Goal: Answer question/provide support

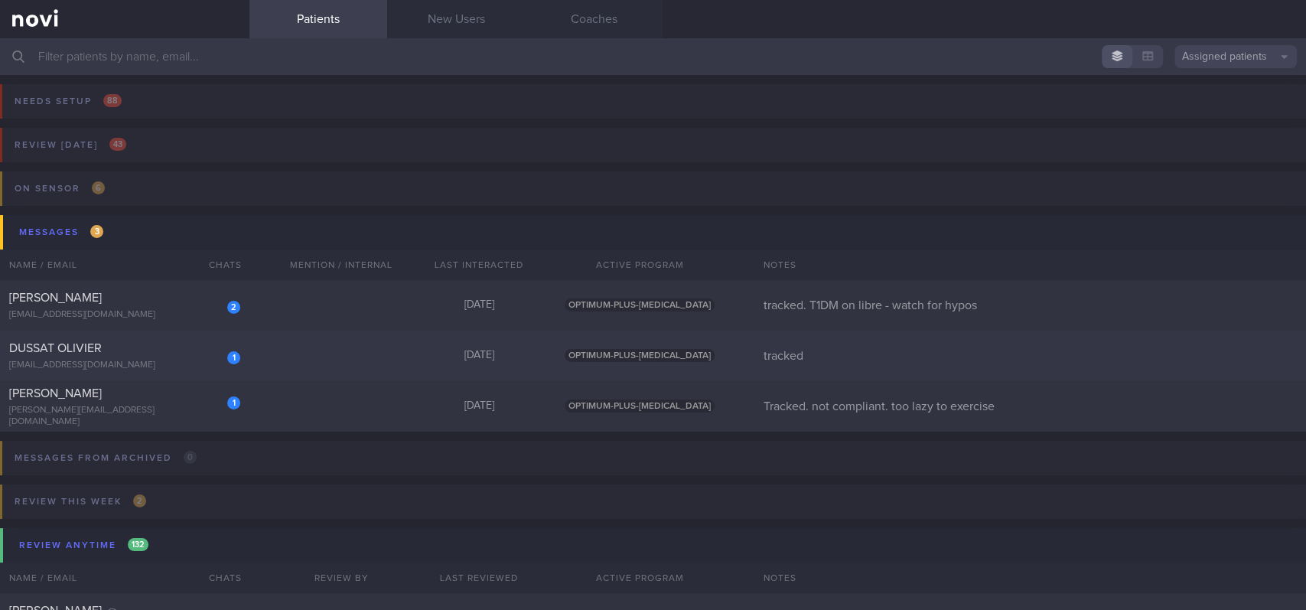
click at [321, 367] on div "1 DUSSAT OLIVIER [EMAIL_ADDRESS][DOMAIN_NAME] [DATE] OPTIMUM-PLUS-[MEDICAL_DATA…" at bounding box center [653, 356] width 1306 height 51
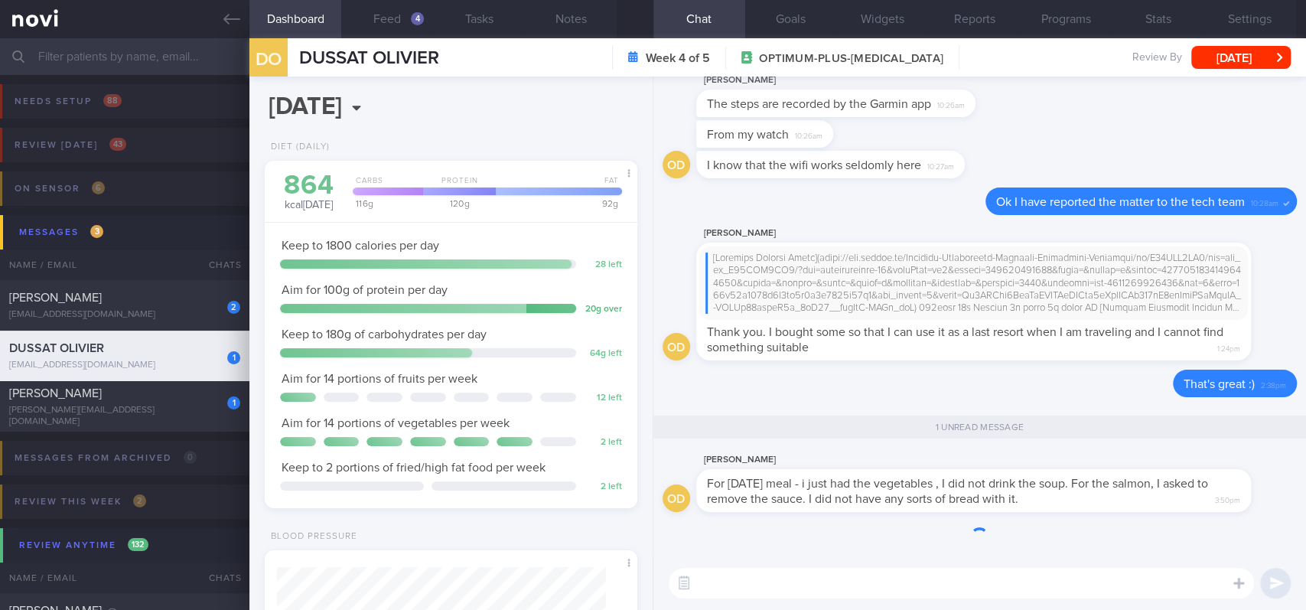
scroll to position [168, 335]
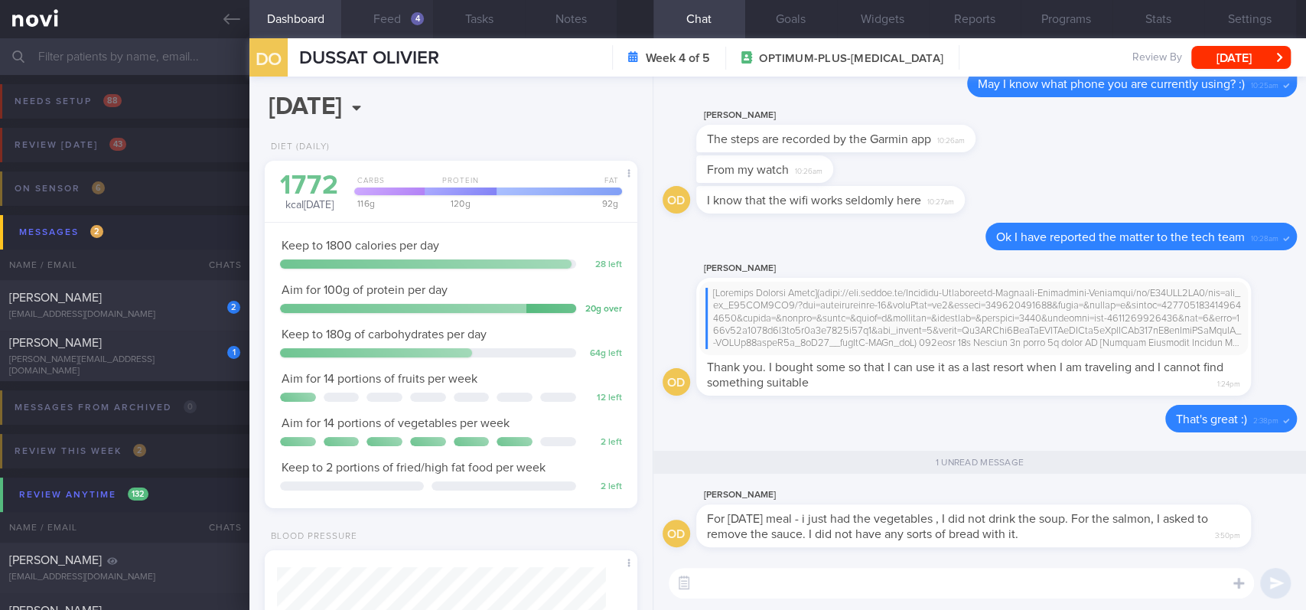
click at [423, 34] on button "Feed 4" at bounding box center [387, 19] width 92 height 38
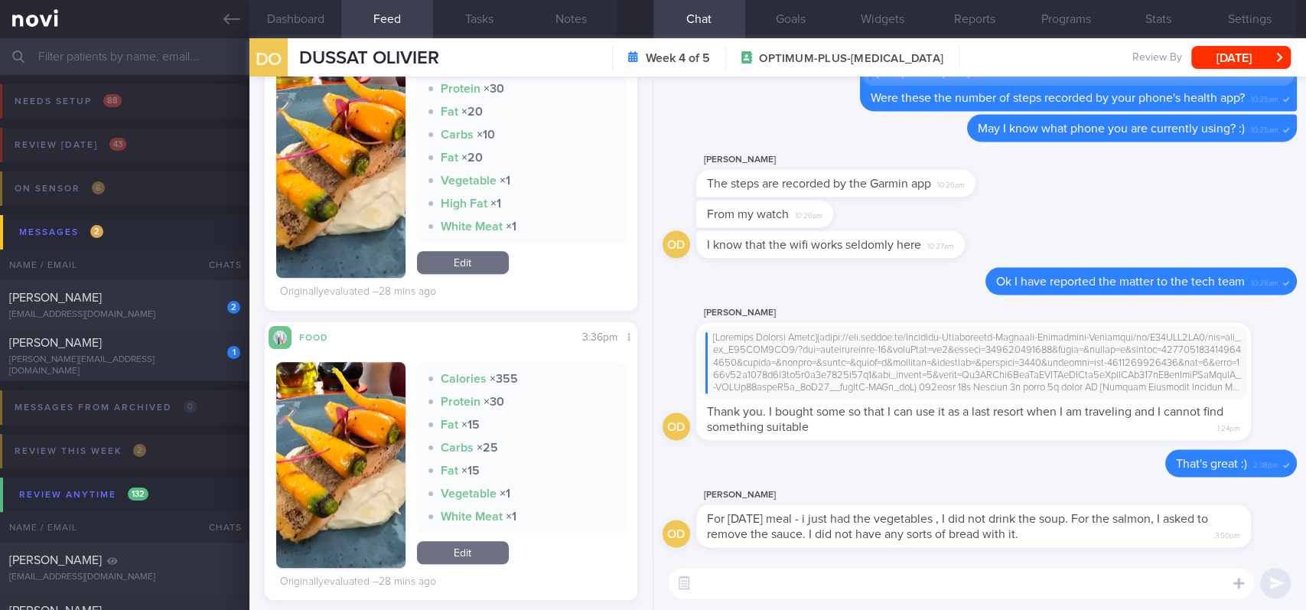
scroll to position [408, 0]
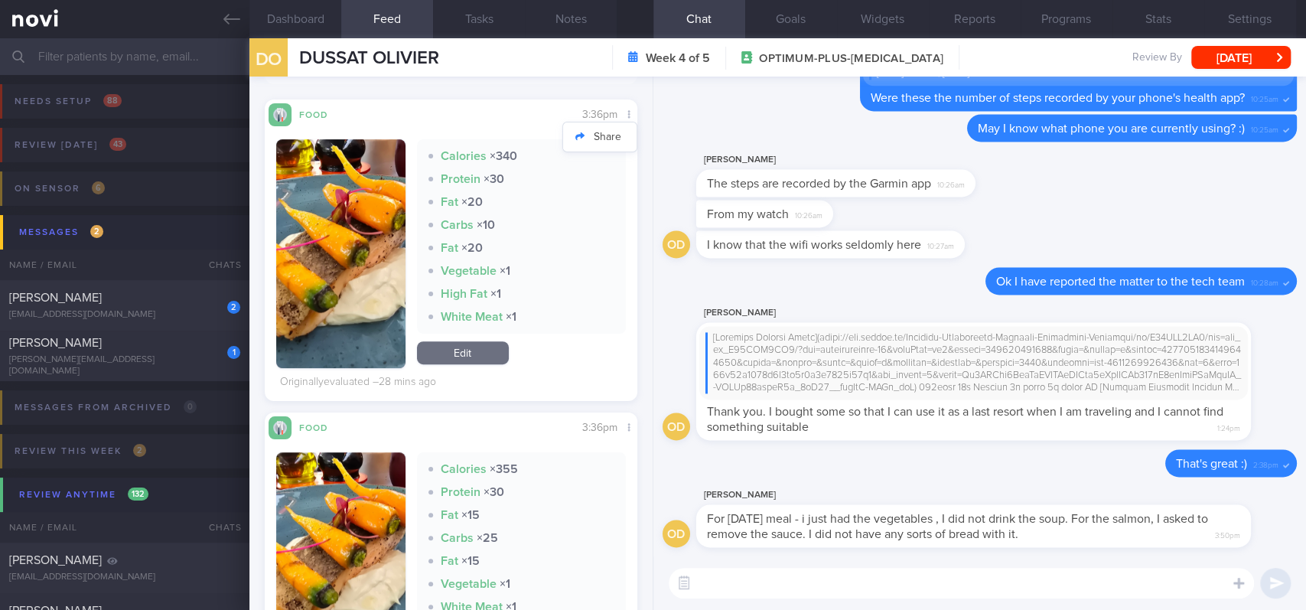
click at [621, 116] on div at bounding box center [629, 116] width 16 height 20
click at [487, 352] on link "Edit" at bounding box center [463, 352] width 92 height 23
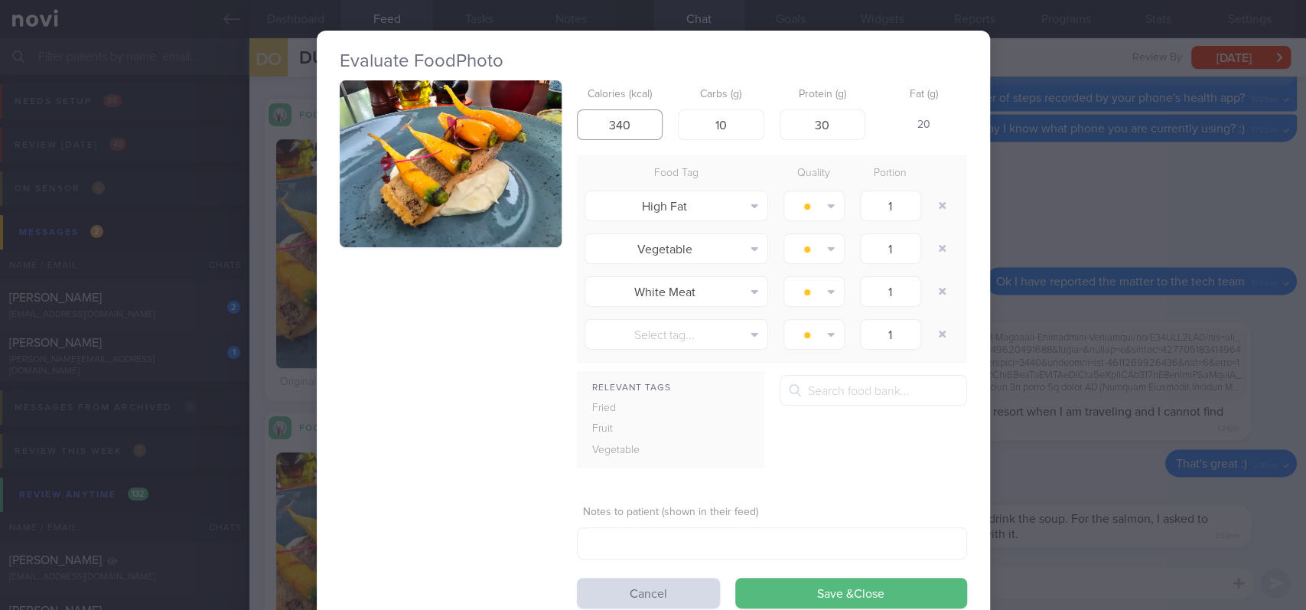
drag, startPoint x: 630, startPoint y: 119, endPoint x: 538, endPoint y: 116, distance: 91.9
click at [537, 116] on div "Calories (kcal) 340 Carbs (g) 10 Protein (g) 30 Fat (g) 20 Food Tag Quality Por…" at bounding box center [654, 344] width 628 height 528
drag, startPoint x: 707, startPoint y: 123, endPoint x: 790, endPoint y: 122, distance: 82.7
click at [785, 126] on div "Calories (kcal) Carbs (g) 10 Protein (g) 30 Fat (g) -" at bounding box center [772, 110] width 390 height 60
drag, startPoint x: 812, startPoint y: 115, endPoint x: 867, endPoint y: 122, distance: 55.5
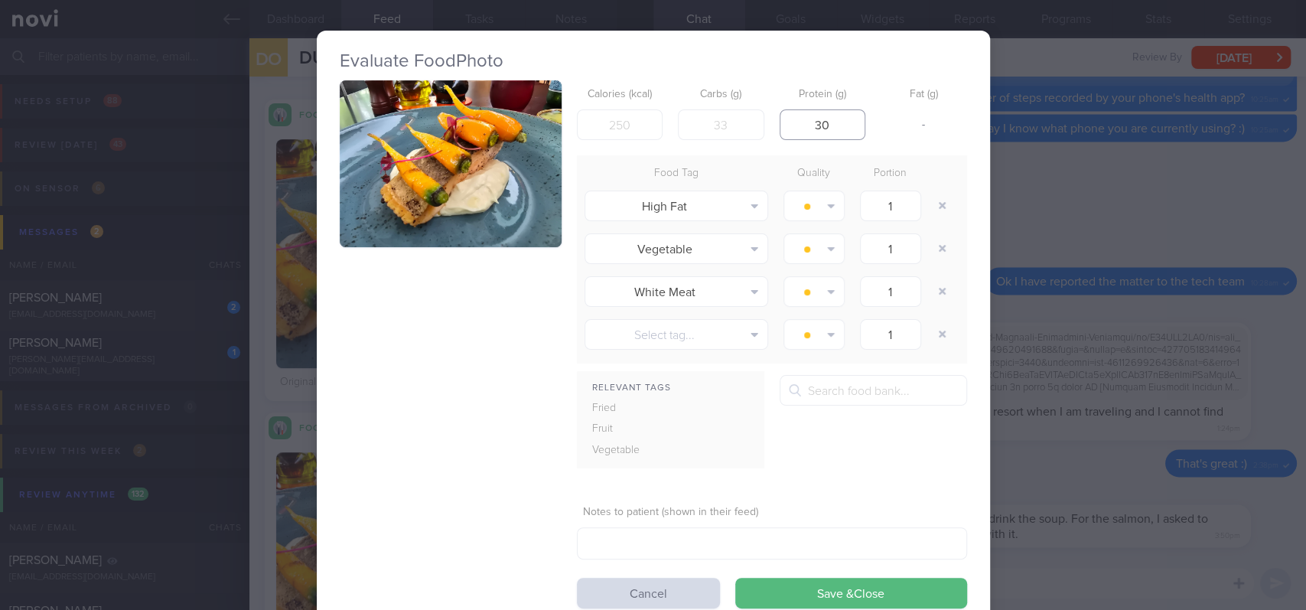
click at [867, 122] on div "Calories (kcal) Carbs (g) Protein (g) 30 Fat (g) -" at bounding box center [772, 110] width 390 height 60
type input "3"
click at [789, 584] on button "Save & Close" at bounding box center [851, 593] width 232 height 31
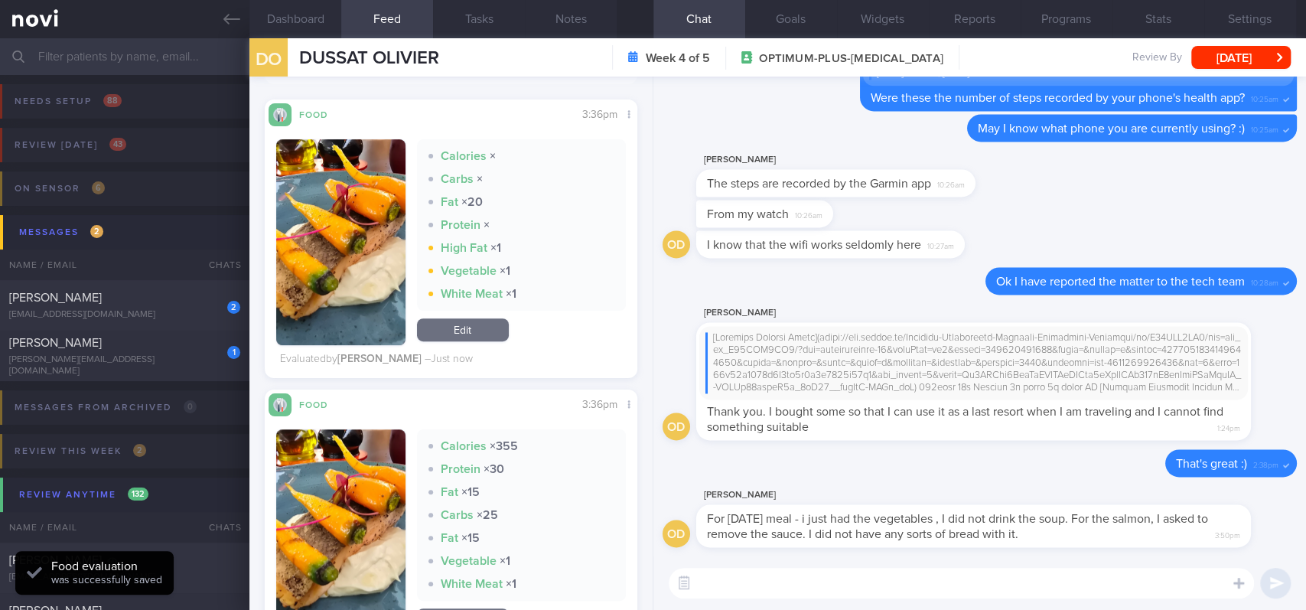
scroll to position [168, 335]
click at [497, 328] on link "Edit" at bounding box center [463, 329] width 92 height 23
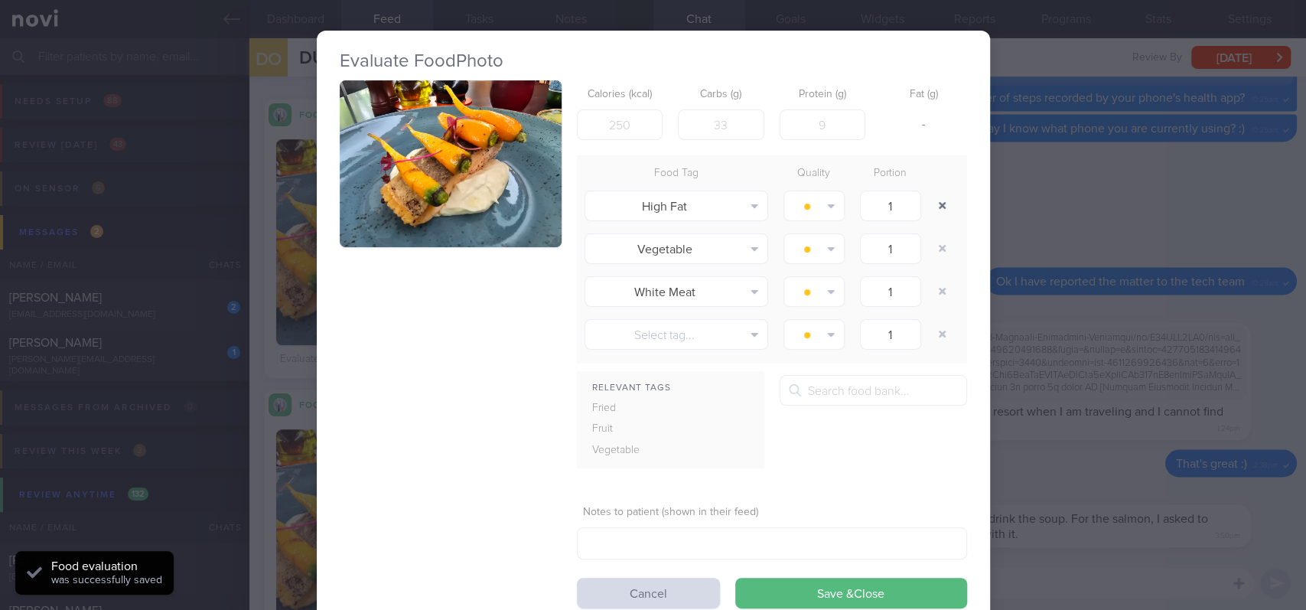
click at [940, 204] on button "button" at bounding box center [943, 206] width 28 height 28
click at [940, 204] on div at bounding box center [944, 205] width 31 height 43
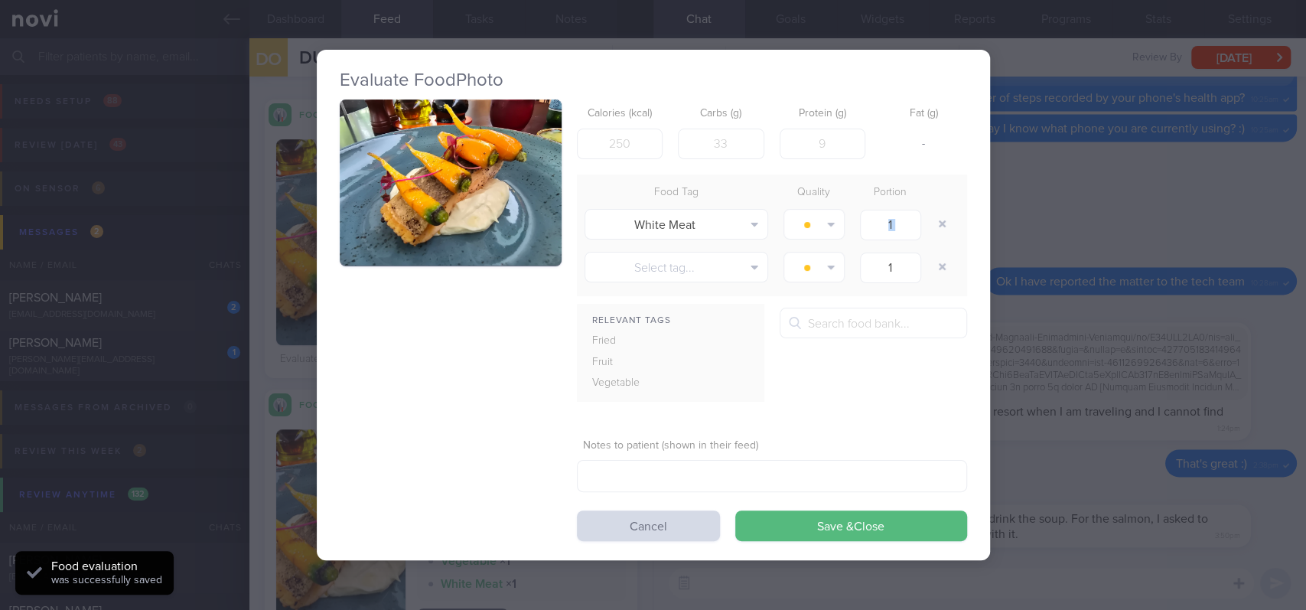
click at [942, 205] on div at bounding box center [944, 224] width 31 height 43
click at [942, 227] on button "button" at bounding box center [943, 224] width 28 height 28
click at [942, 227] on div at bounding box center [944, 224] width 31 height 43
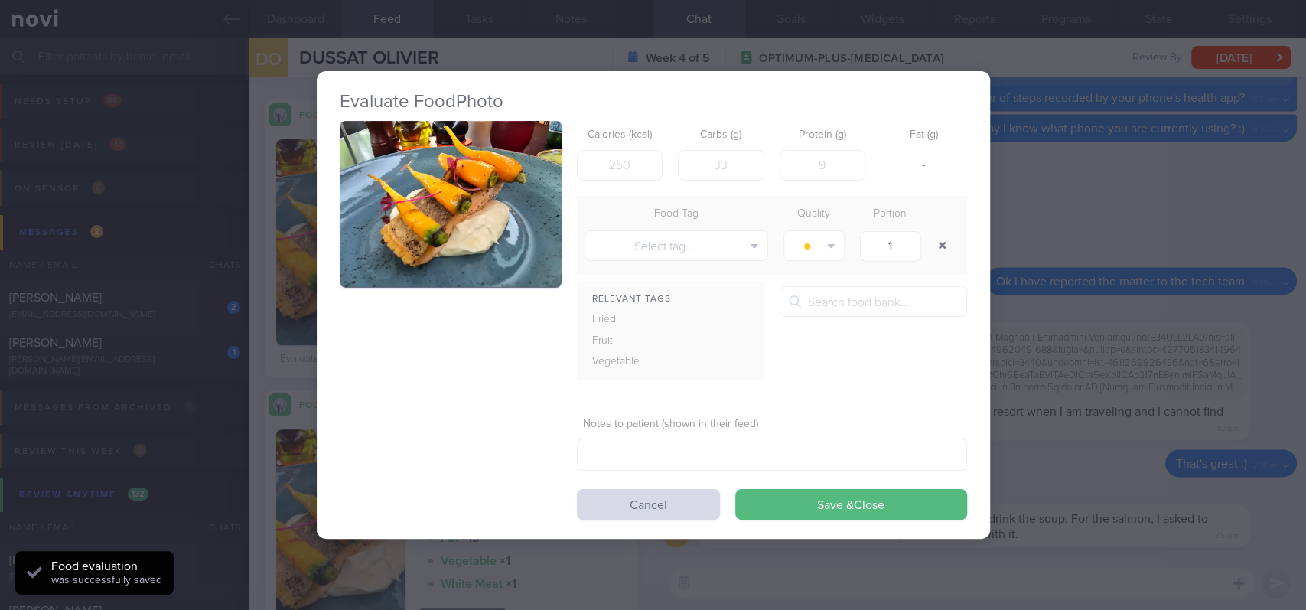
click at [942, 242] on button "button" at bounding box center [943, 246] width 28 height 28
click at [882, 487] on form "Calories (kcal) Carbs (g) Protein (g) Fat (g) - Food Tag Quality Portion Select…" at bounding box center [772, 320] width 390 height 399
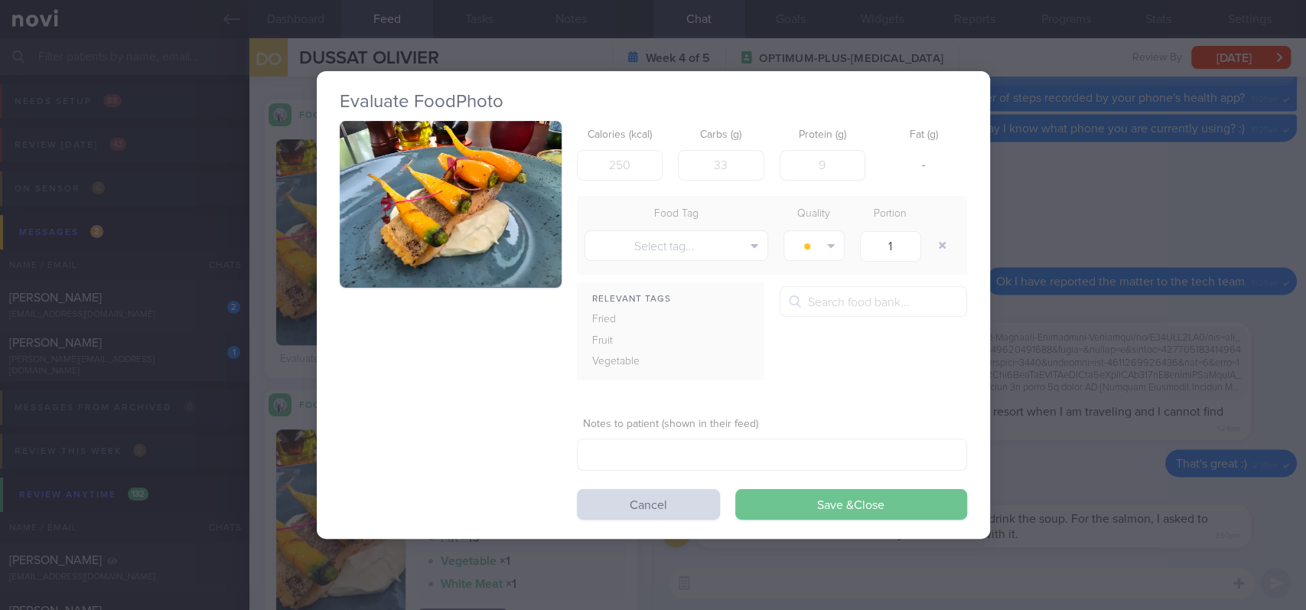
click at [791, 499] on button "Save & Close" at bounding box center [851, 504] width 232 height 31
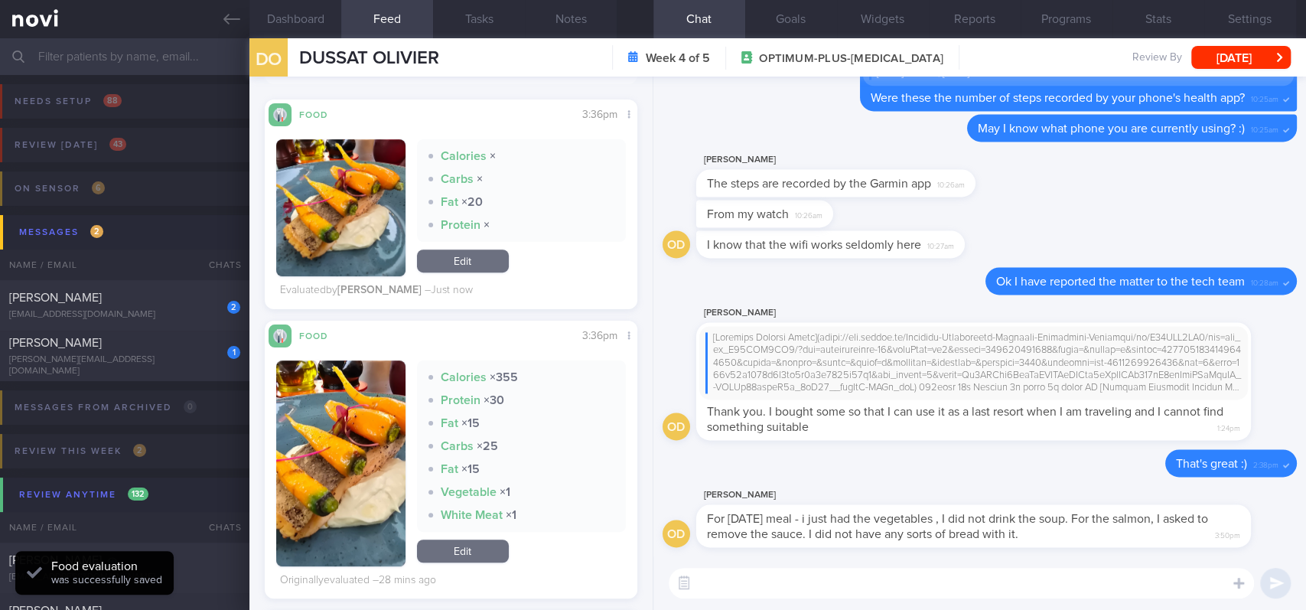
scroll to position [510, 0]
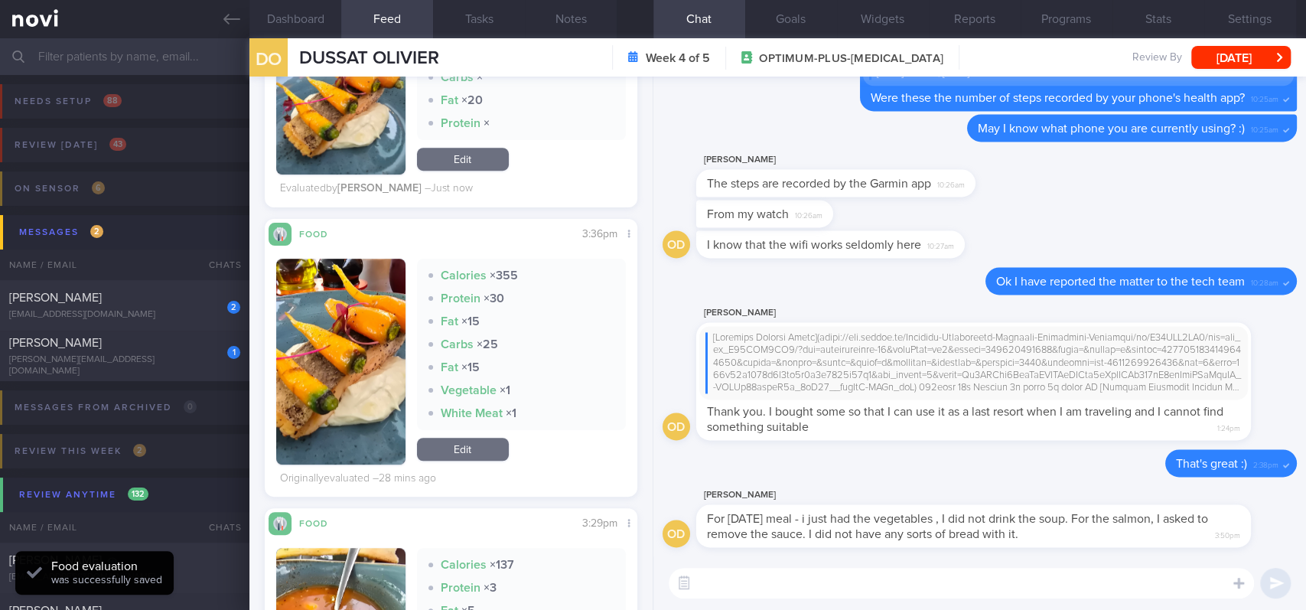
click at [975, 572] on textarea at bounding box center [961, 583] width 585 height 31
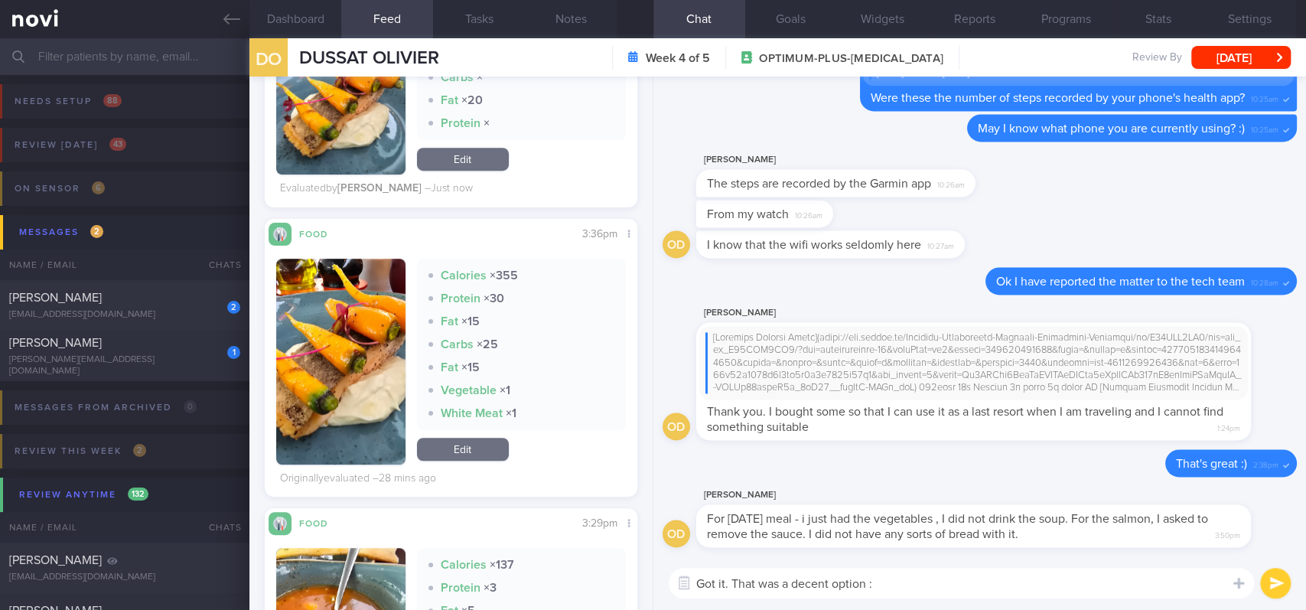
type textarea "Got it. That was a decent option :)"
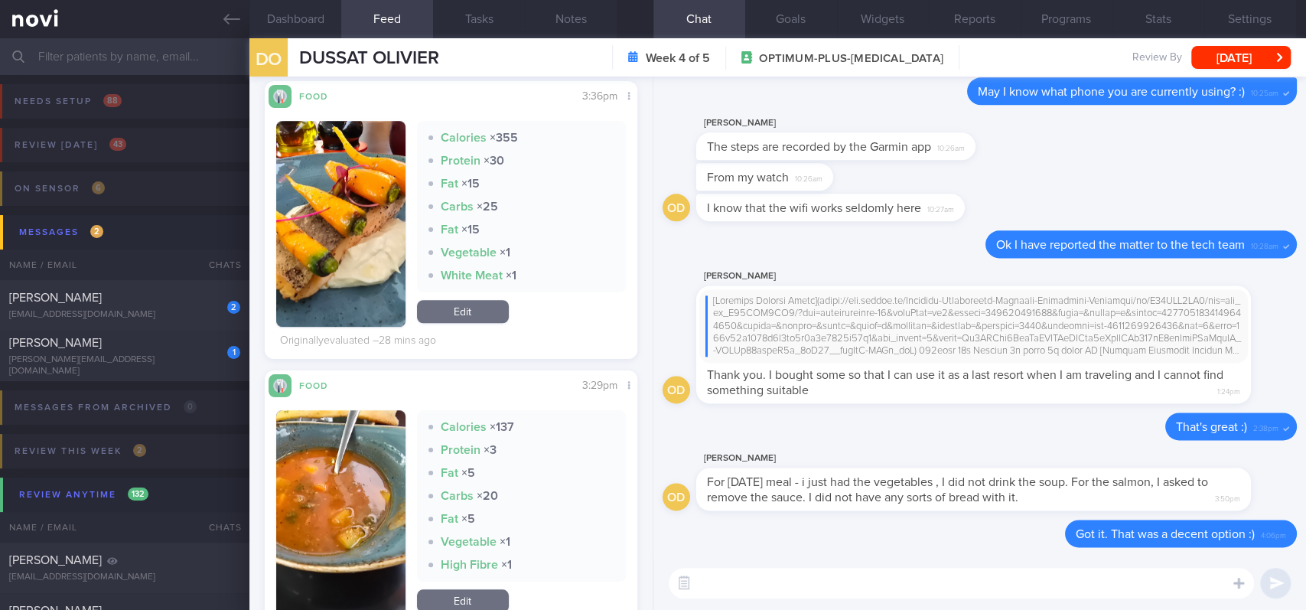
scroll to position [714, 0]
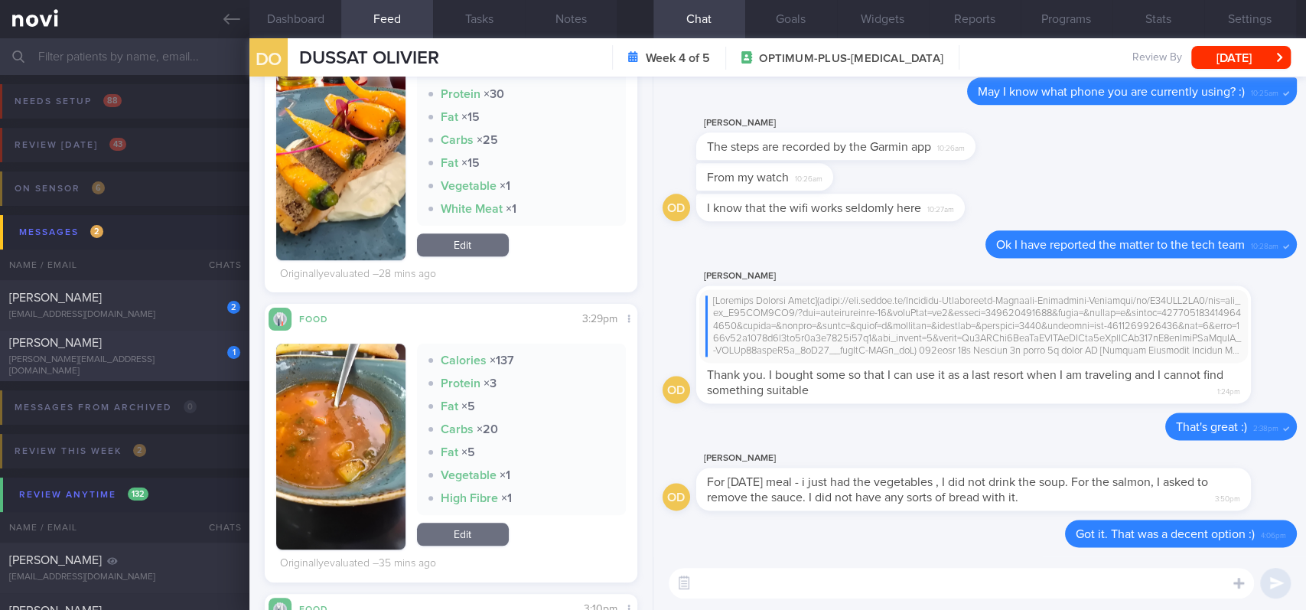
click at [151, 350] on div "[PERSON_NAME]" at bounding box center [122, 342] width 227 height 15
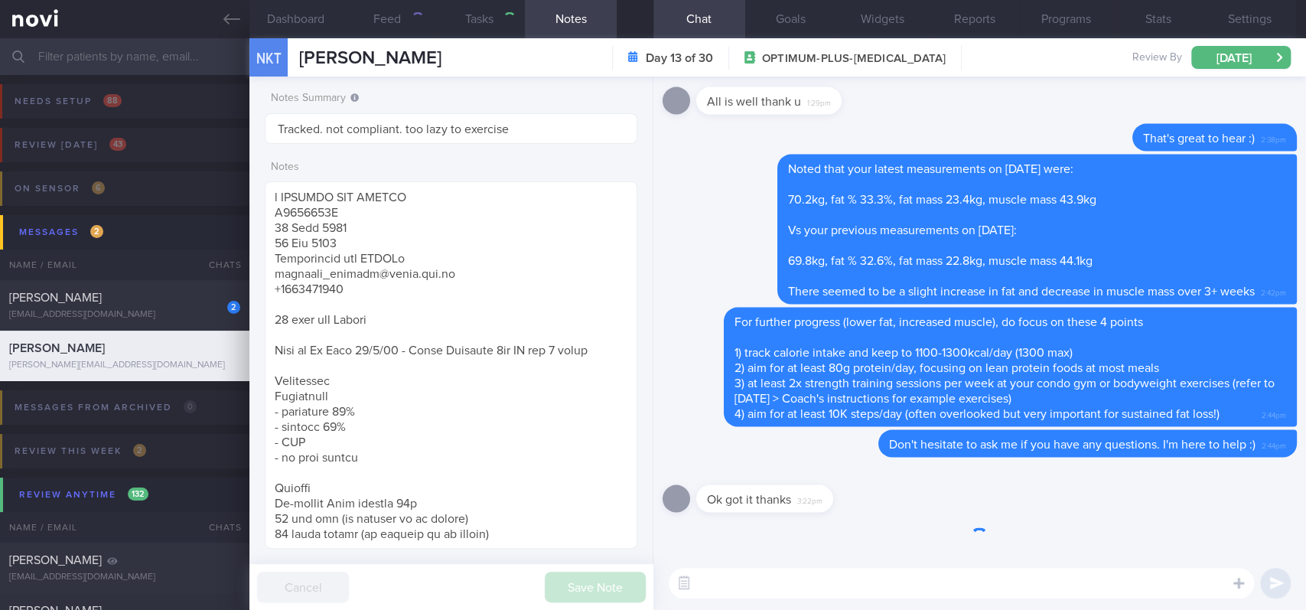
select select "8"
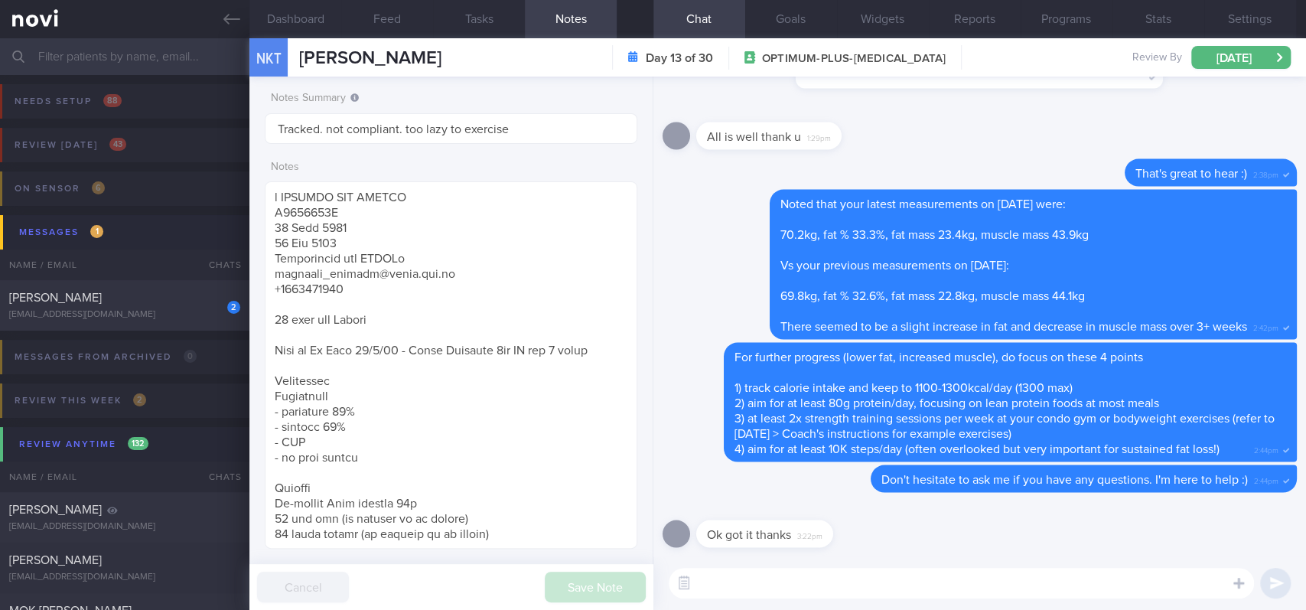
click at [1048, 128] on div "All is well thank u 1:29pm" at bounding box center [980, 130] width 634 height 55
click at [130, 317] on div "[EMAIL_ADDRESS][DOMAIN_NAME]" at bounding box center [124, 314] width 231 height 11
type input "tracked. T1DM on libre - watch for hypos"
type textarea "32F T1DM dx (2015) - [MEDICAL_DATA]: 8.4% ([DATE])<--9.4%(2023)<--10.3% (2022) …"
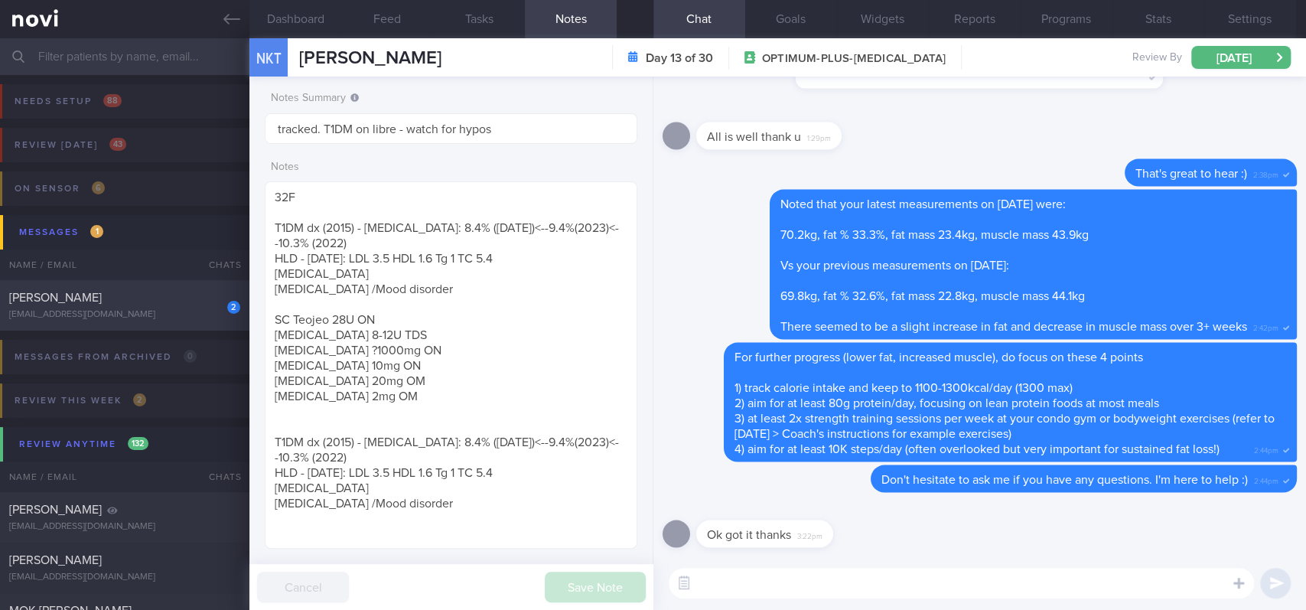
select select "7"
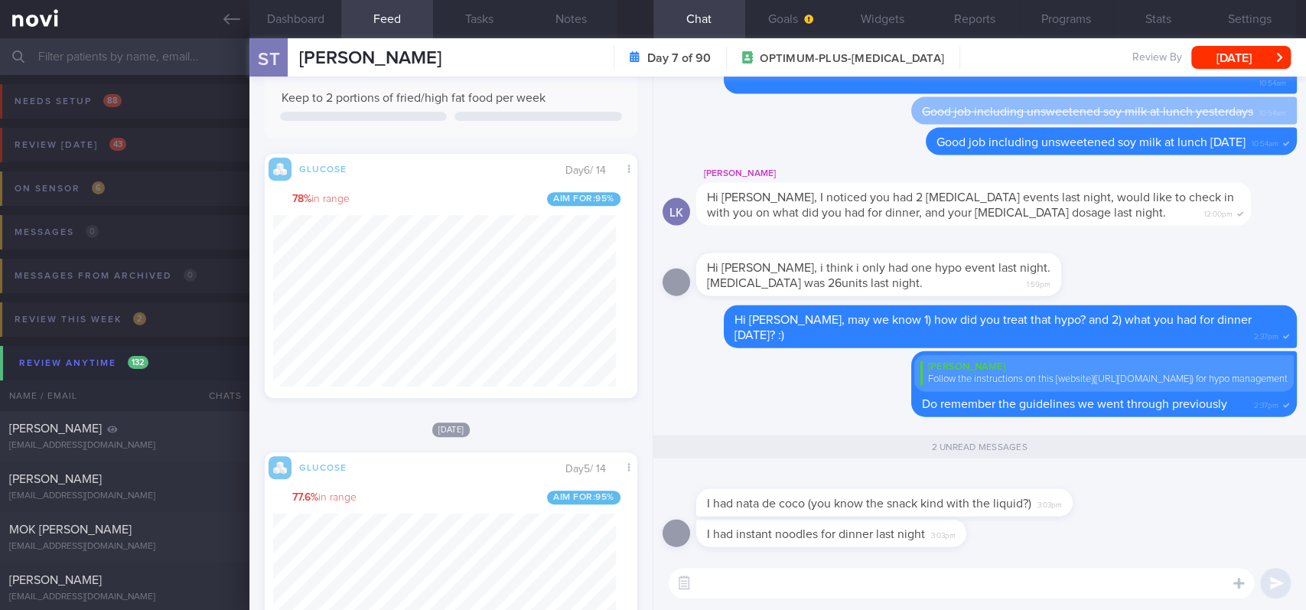
scroll to position [223, 343]
click at [752, 588] on textarea at bounding box center [961, 583] width 585 height 31
type textarea "Yes!"
click at [885, 546] on div "I had instant noodles for dinner last night 3:03pm" at bounding box center [831, 534] width 270 height 28
drag, startPoint x: 823, startPoint y: 581, endPoint x: 671, endPoint y: 586, distance: 151.6
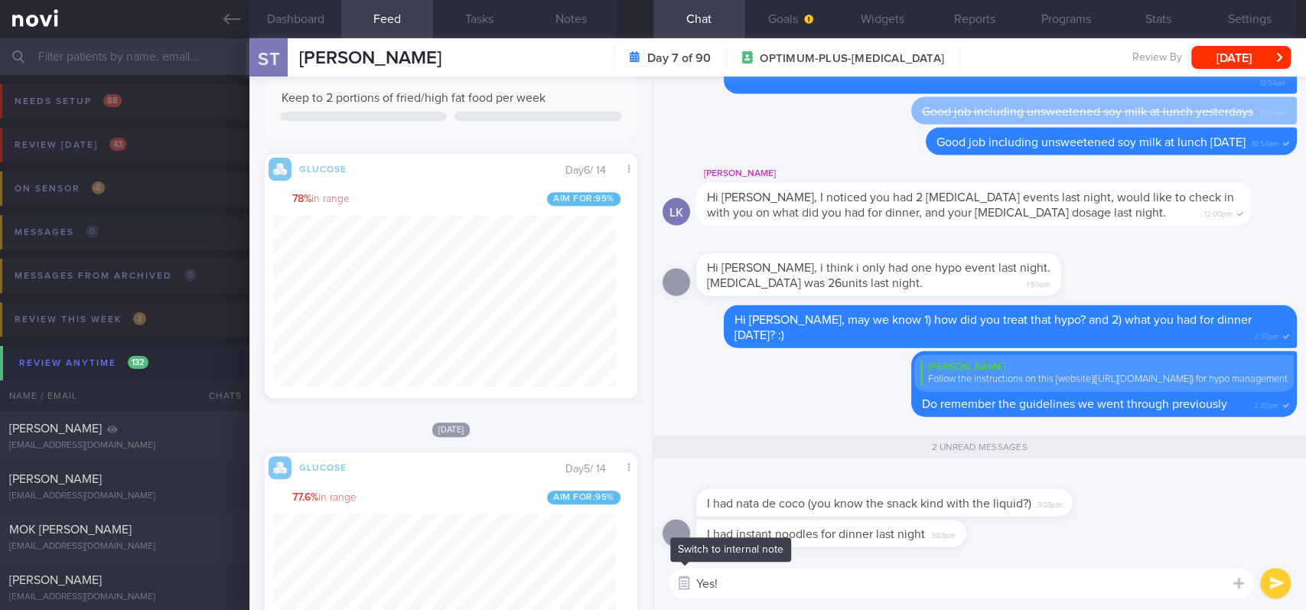
click at [671, 586] on div "Chat Templates Admin [MEDICAL_DATA] Weight Nutrition Physical Activity Infograp…" at bounding box center [980, 583] width 653 height 54
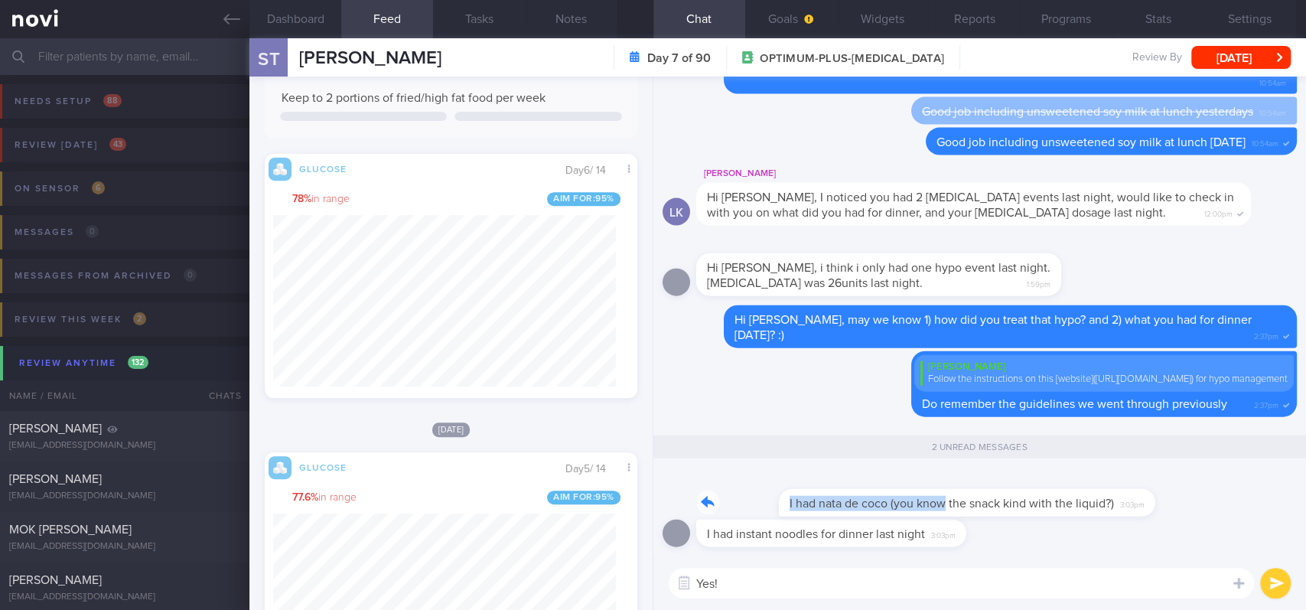
drag, startPoint x: 863, startPoint y: 495, endPoint x: 1100, endPoint y: 495, distance: 236.5
click at [1100, 495] on div "I had nata de coco (you know the snack kind with the liquid?) 3:03pm" at bounding box center [907, 494] width 422 height 46
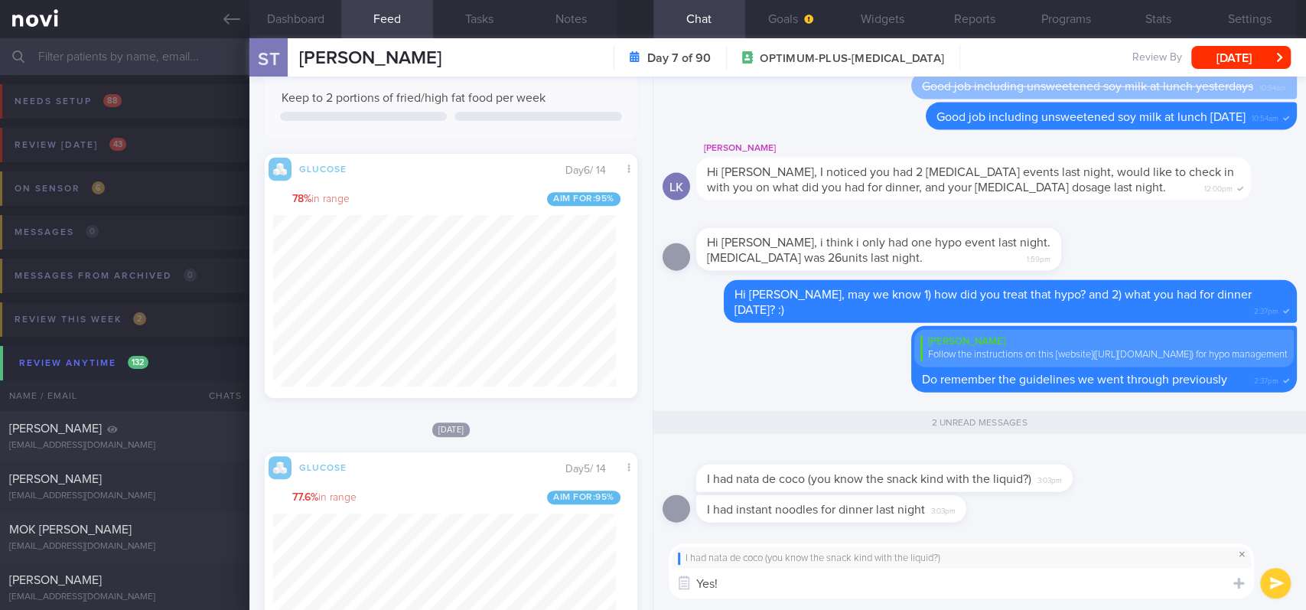
click at [1239, 554] on span at bounding box center [1242, 554] width 18 height 18
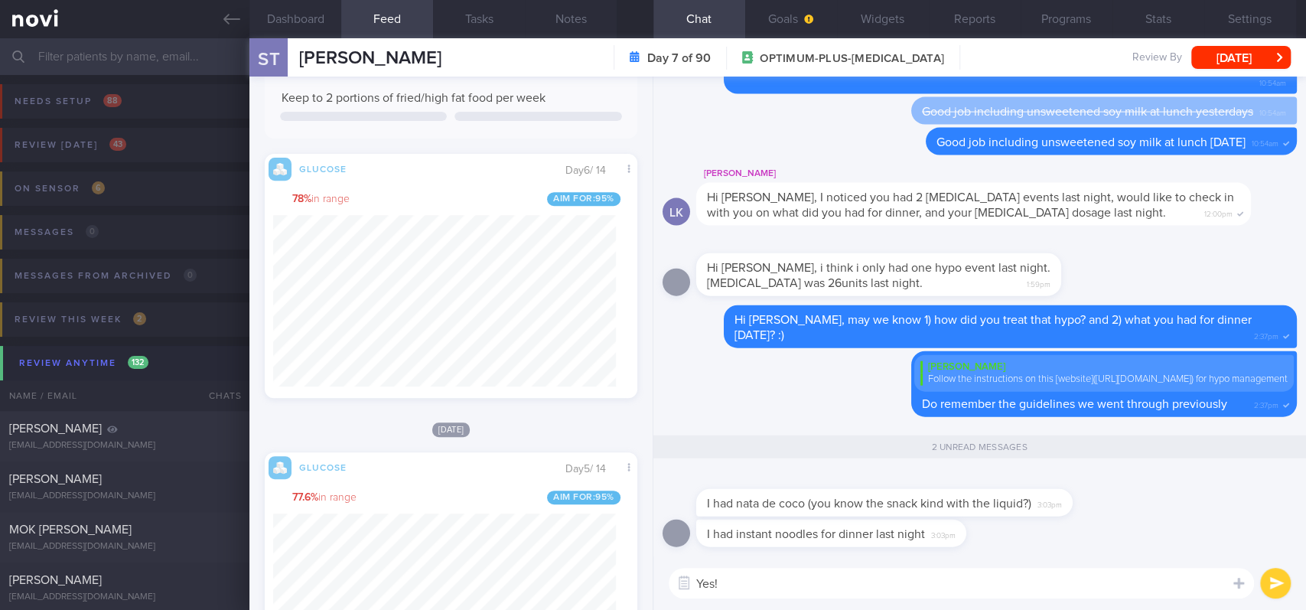
click at [605, 584] on div "Dashboard Feed Tasks Notes Chat 2 Goals Widgets Reports Programs Stats Settings…" at bounding box center [777, 324] width 1057 height 572
drag, startPoint x: 736, startPoint y: 502, endPoint x: 1026, endPoint y: 477, distance: 291.1
click at [1023, 502] on span "I had nata de coco (you know the snack kind with the liquid?)" at bounding box center [869, 503] width 324 height 12
click at [778, 584] on textarea "Yes, tota" at bounding box center [961, 583] width 585 height 31
type textarea "Y"
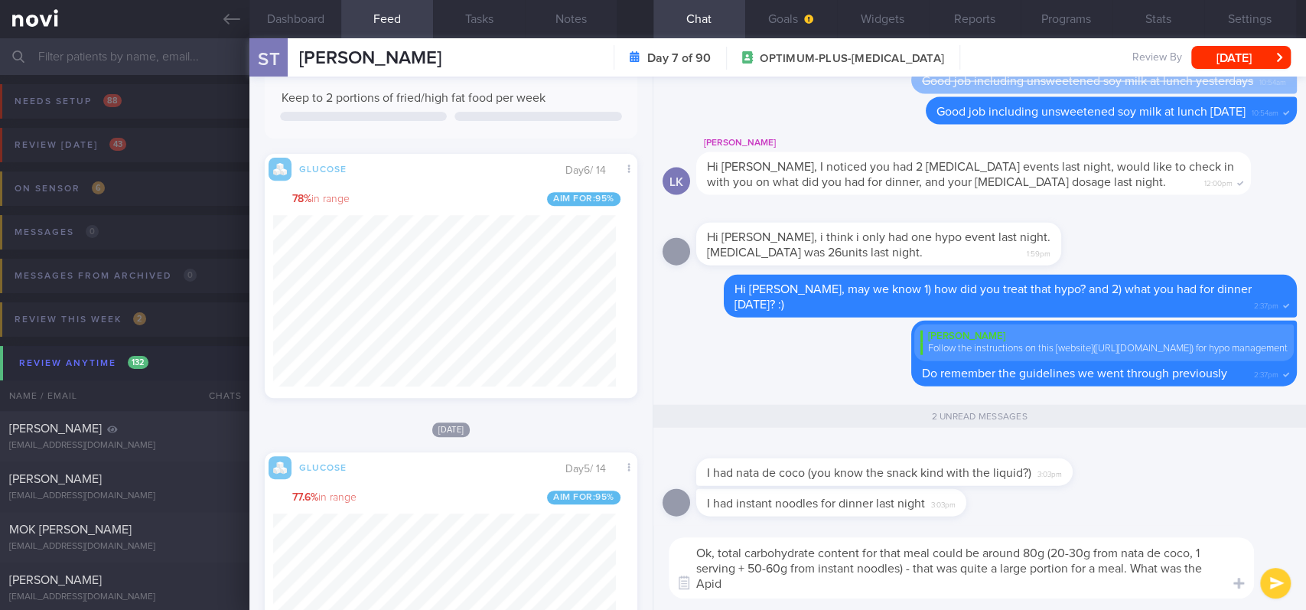
scroll to position [0, 0]
drag, startPoint x: 1143, startPoint y: 582, endPoint x: 1136, endPoint y: 562, distance: 22.0
click at [1136, 562] on textarea "Ok, total carbohydrate content for that meal could be around 80g (20-30g from n…" at bounding box center [961, 567] width 585 height 61
click at [1133, 565] on textarea "Ok, total carbohydrate content for that meal could be around 80g (20-30g from n…" at bounding box center [961, 567] width 585 height 61
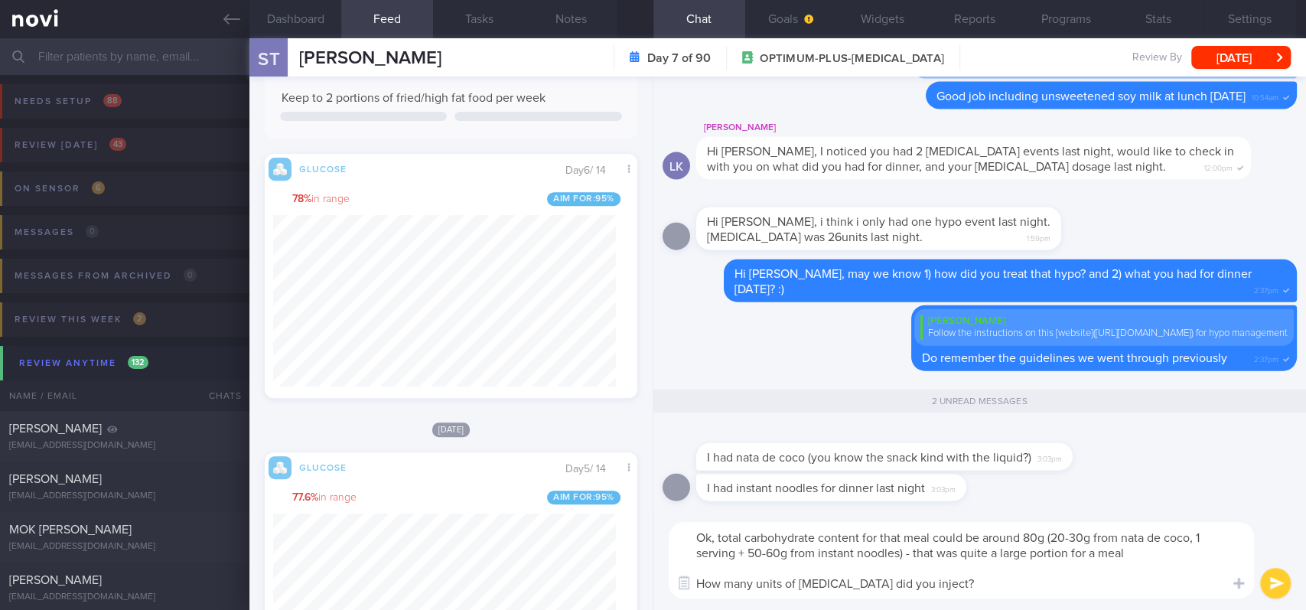
click at [1136, 556] on textarea "Ok, total carbohydrate content for that meal could be around 80g (20-30g from n…" at bounding box center [961, 560] width 585 height 77
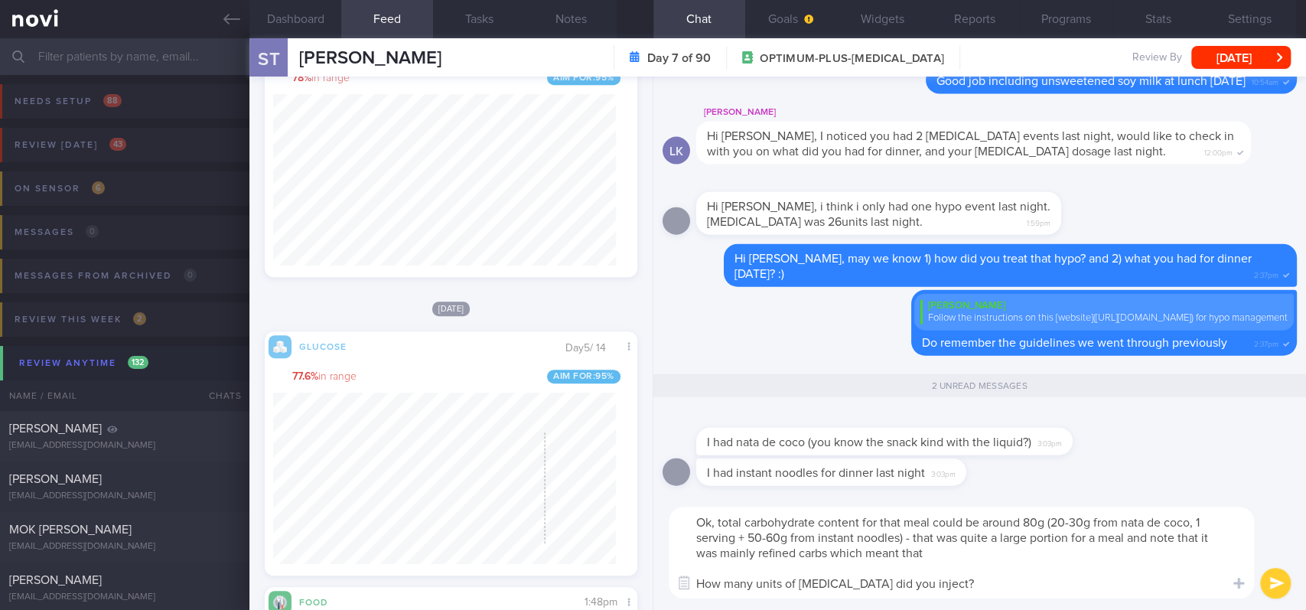
scroll to position [510, 0]
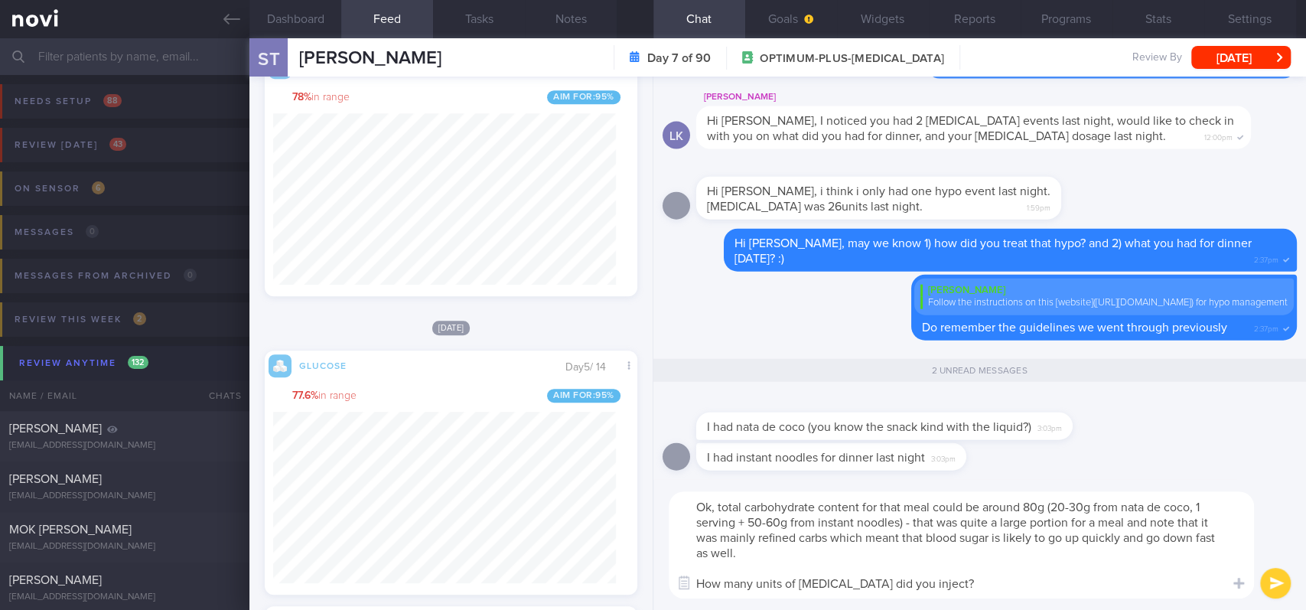
type textarea "Ok, total carbohydrate content for that meal could be around 80g (20-30g from n…"
click at [568, 487] on div "Dashboard Feed Tasks Notes Chat 2 Goals Widgets Reports Programs Stats Settings…" at bounding box center [777, 324] width 1057 height 572
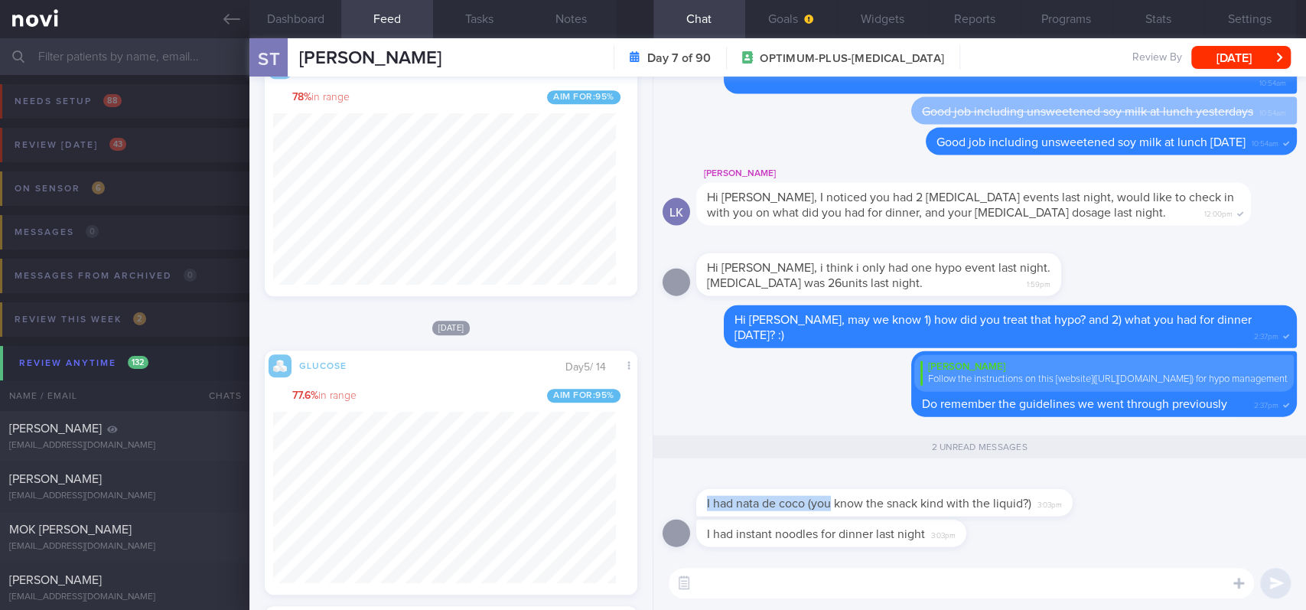
drag, startPoint x: 830, startPoint y: 491, endPoint x: 1218, endPoint y: 517, distance: 388.0
click at [1218, 517] on div "I had nata de coco (you know the snack kind with the liquid?) 3:03pm" at bounding box center [980, 495] width 634 height 49
click at [1144, 513] on div "I had nata de coco (you know the snack kind with the liquid?) 3:03pm" at bounding box center [980, 495] width 634 height 49
drag, startPoint x: 843, startPoint y: 493, endPoint x: 1075, endPoint y: 479, distance: 232.3
click at [1075, 479] on div "I had nata de coco (you know the snack kind with the liquid?) 3:03pm" at bounding box center [907, 494] width 422 height 46
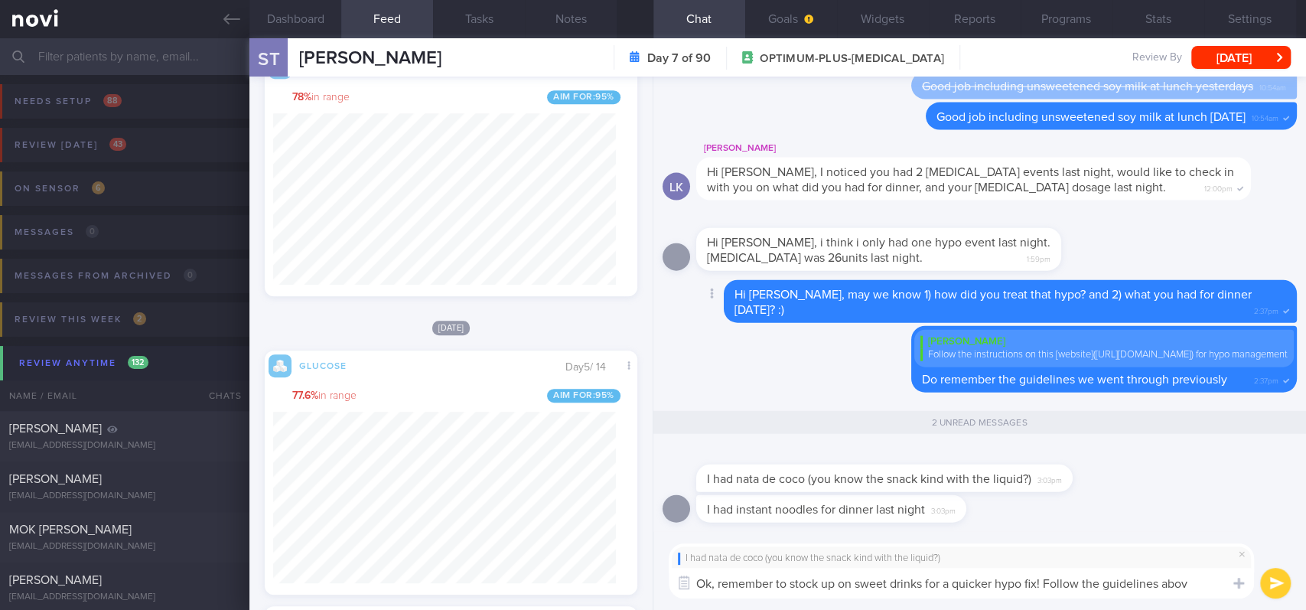
type textarea "Ok, remember to stock up on sweet drinks for a quicker hypo fix! Follow the gui…"
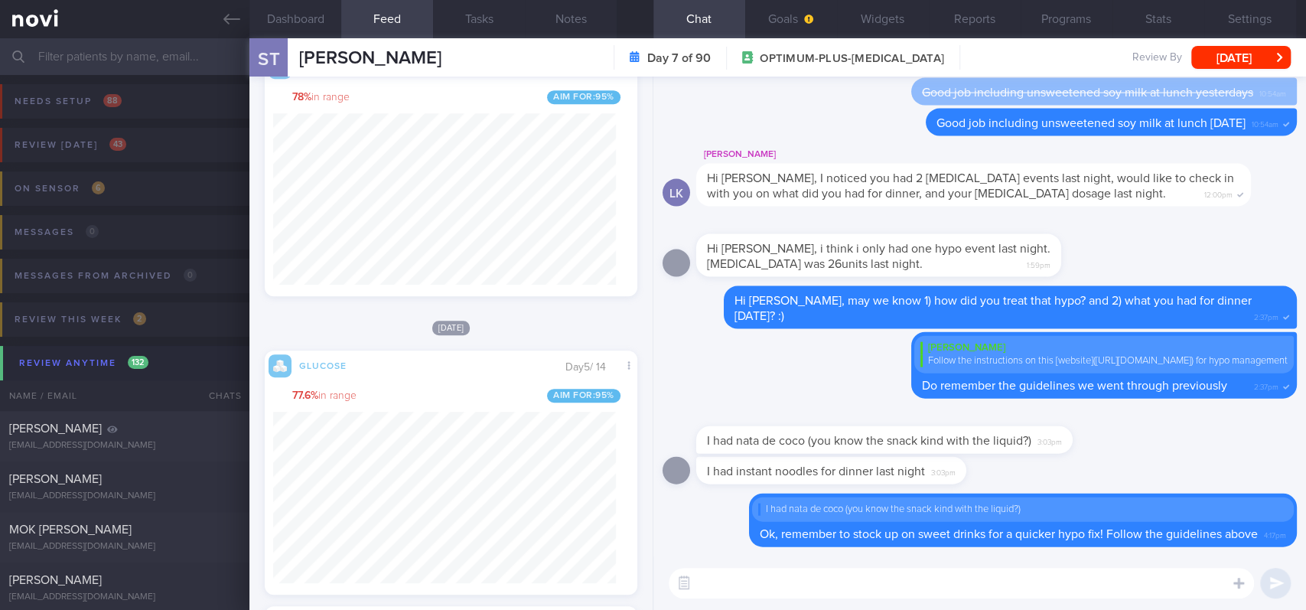
click at [796, 474] on span "I had instant noodles for dinner last night" at bounding box center [816, 471] width 218 height 12
drag, startPoint x: 781, startPoint y: 478, endPoint x: 969, endPoint y: 479, distance: 188.3
click at [969, 479] on div "I had instant noodles for dinner last night 3:03pm" at bounding box center [854, 471] width 316 height 28
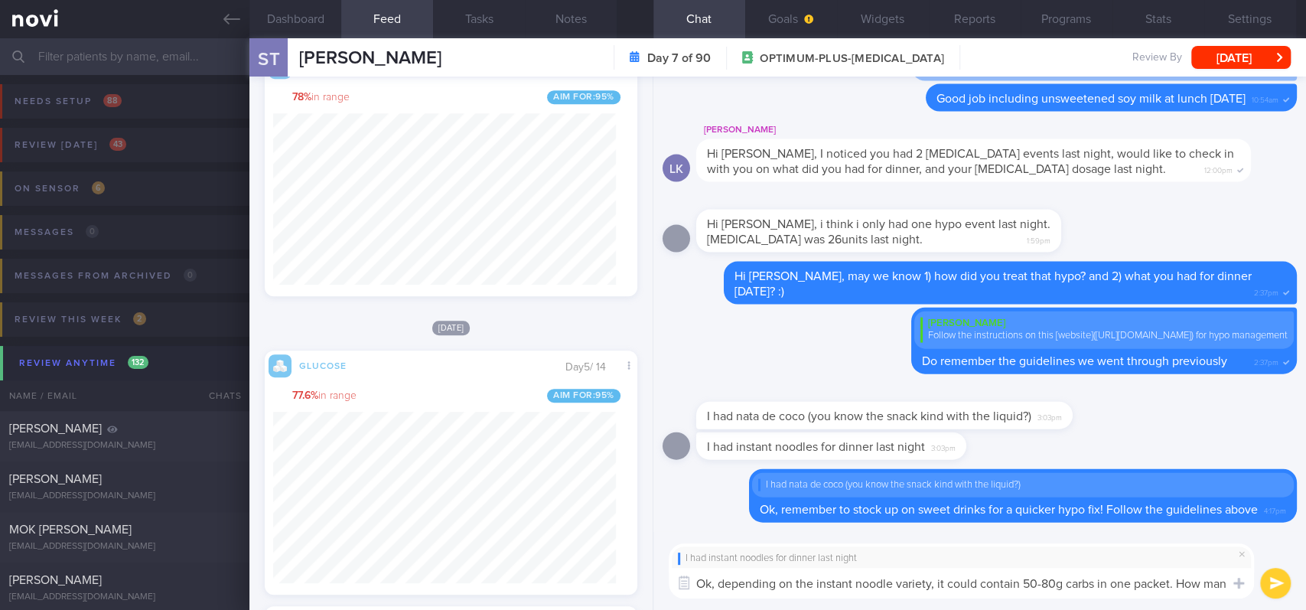
scroll to position [0, 0]
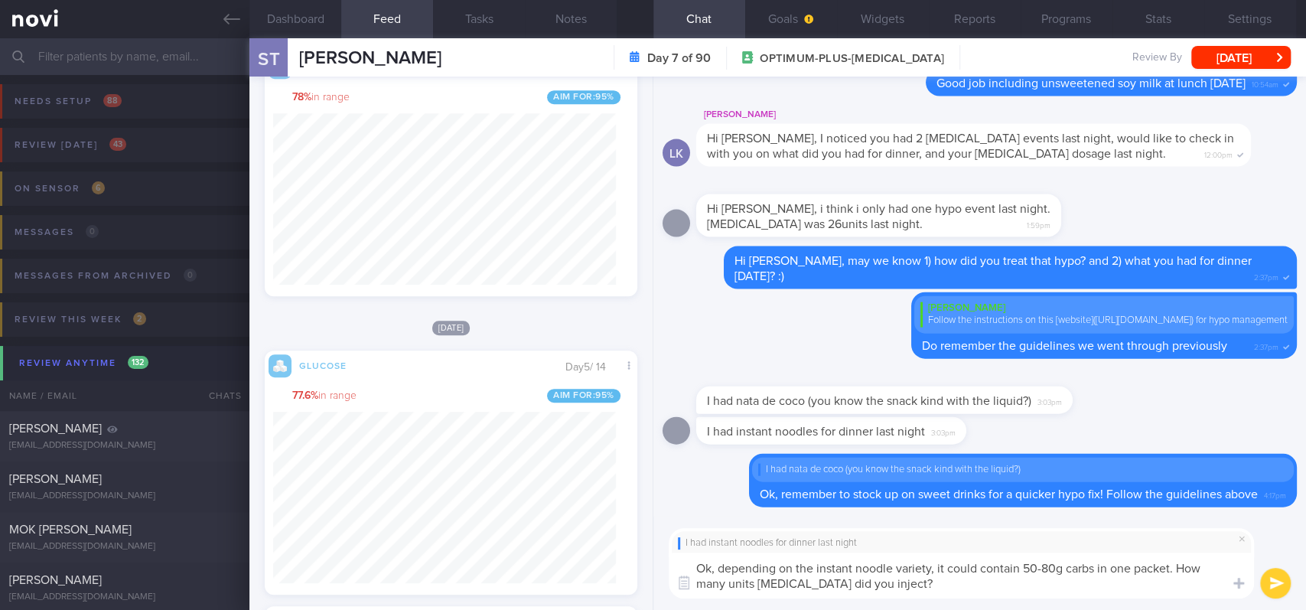
click at [546, 28] on button "Notes" at bounding box center [571, 19] width 92 height 38
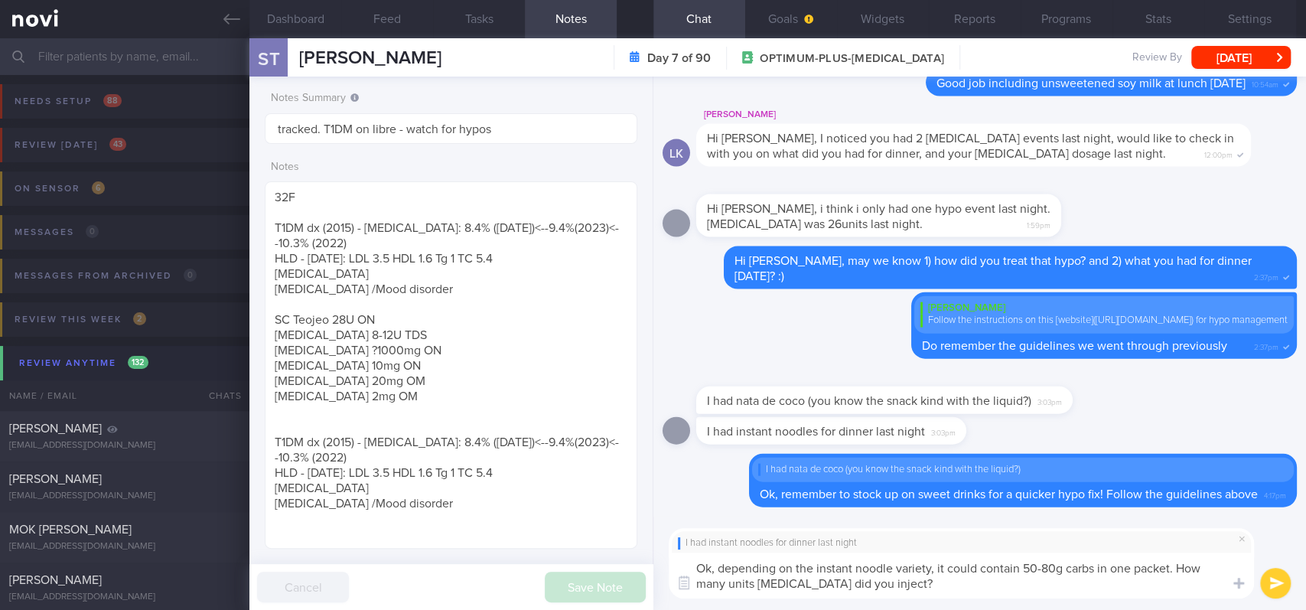
click at [900, 582] on textarea "Ok, depending on the instant noodle variety, it could contain 50-80g carbs in o…" at bounding box center [961, 576] width 585 height 46
click at [758, 582] on textarea "Ok, depending on the instant noodle variety, it could contain 50-80g carbs in o…" at bounding box center [961, 576] width 585 height 46
click at [885, 588] on textarea "Ok, depending on the instant noodle variety, it could contain 50-80g carbs in o…" at bounding box center [961, 576] width 585 height 46
type textarea "Ok, depending on the instant noodle variety, it could contain 50-80g carbs in o…"
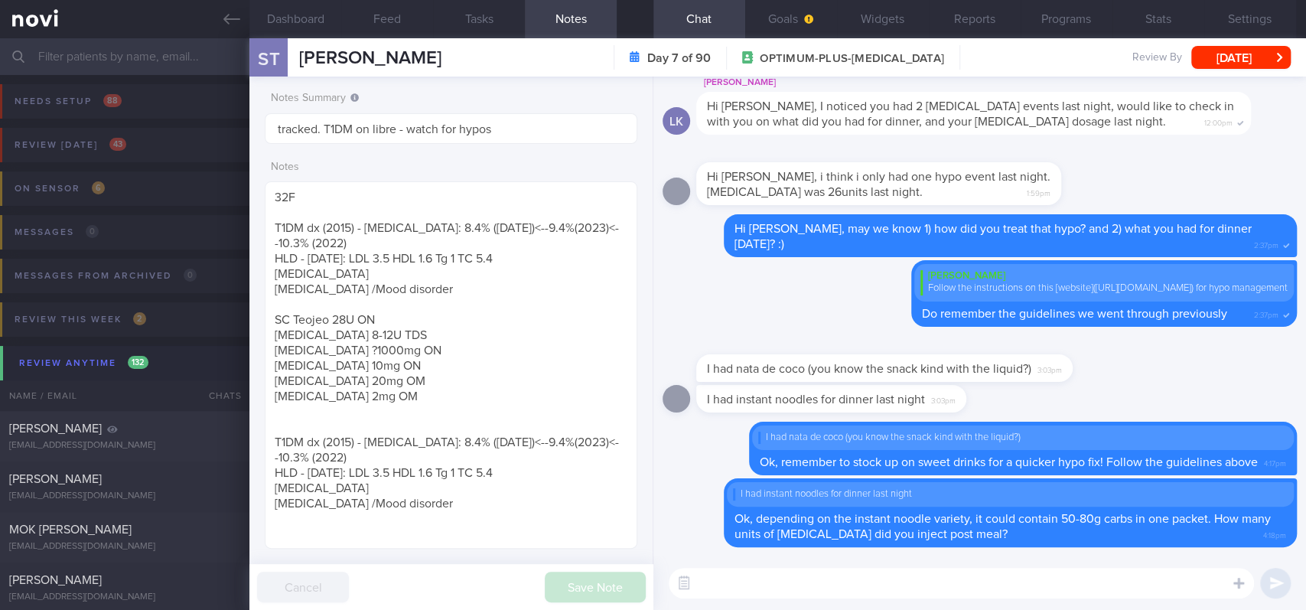
click at [1091, 356] on div "I had nata de coco (you know the snack kind with the liquid?) 3:03pm" at bounding box center [907, 359] width 422 height 46
click at [795, 582] on textarea at bounding box center [961, 583] width 585 height 31
paste textarea "Instant noodles Instant noodles are high in carbs and fat (they are pre-fried).…"
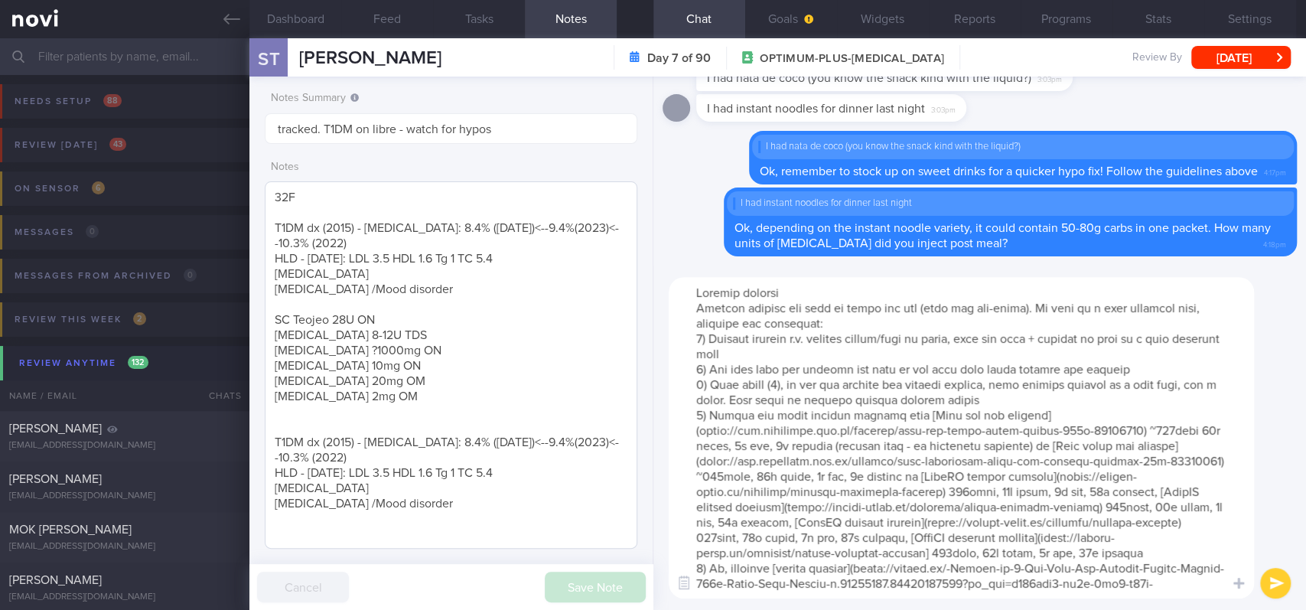
drag, startPoint x: 830, startPoint y: 297, endPoint x: 579, endPoint y: 294, distance: 251.8
click at [579, 294] on div "Dashboard Feed Tasks Notes Chat Goals Widgets Reports Programs Stats Settings S…" at bounding box center [777, 324] width 1057 height 572
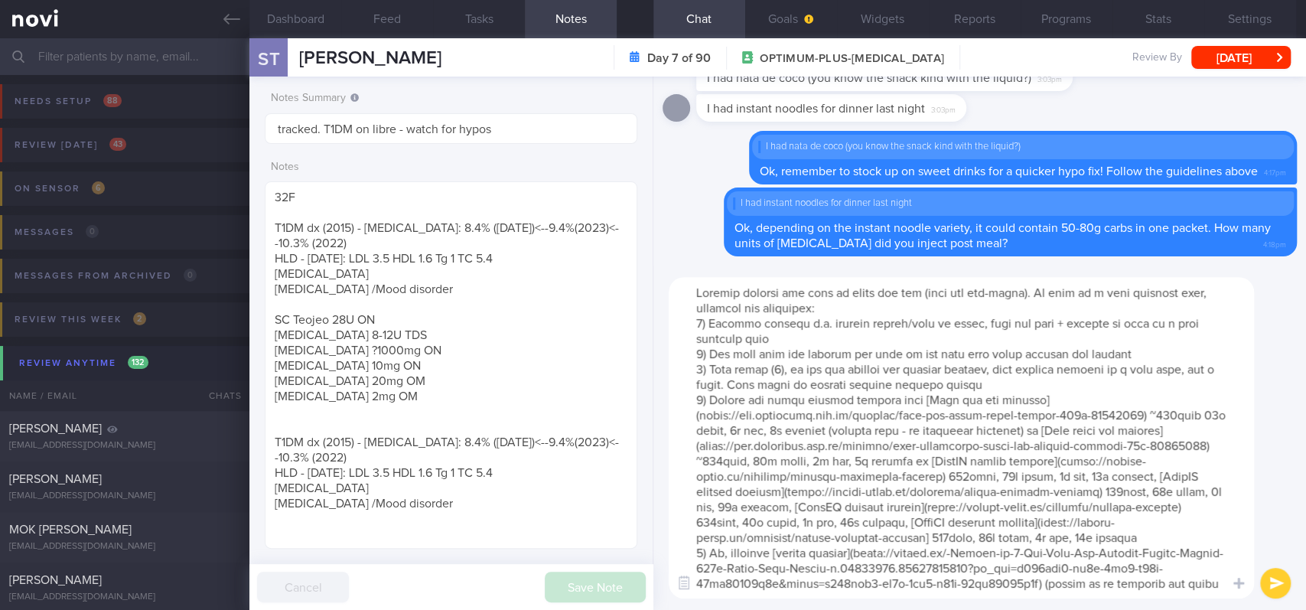
click at [869, 310] on textarea at bounding box center [961, 437] width 585 height 321
click at [842, 295] on textarea at bounding box center [961, 437] width 585 height 321
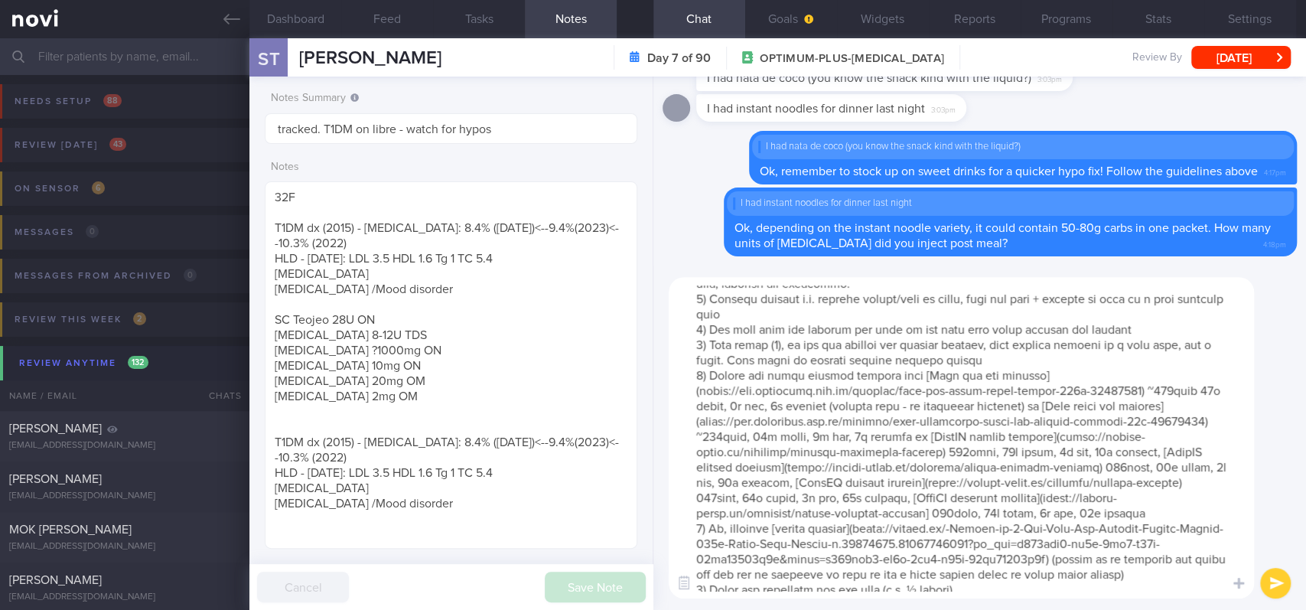
scroll to position [45, 0]
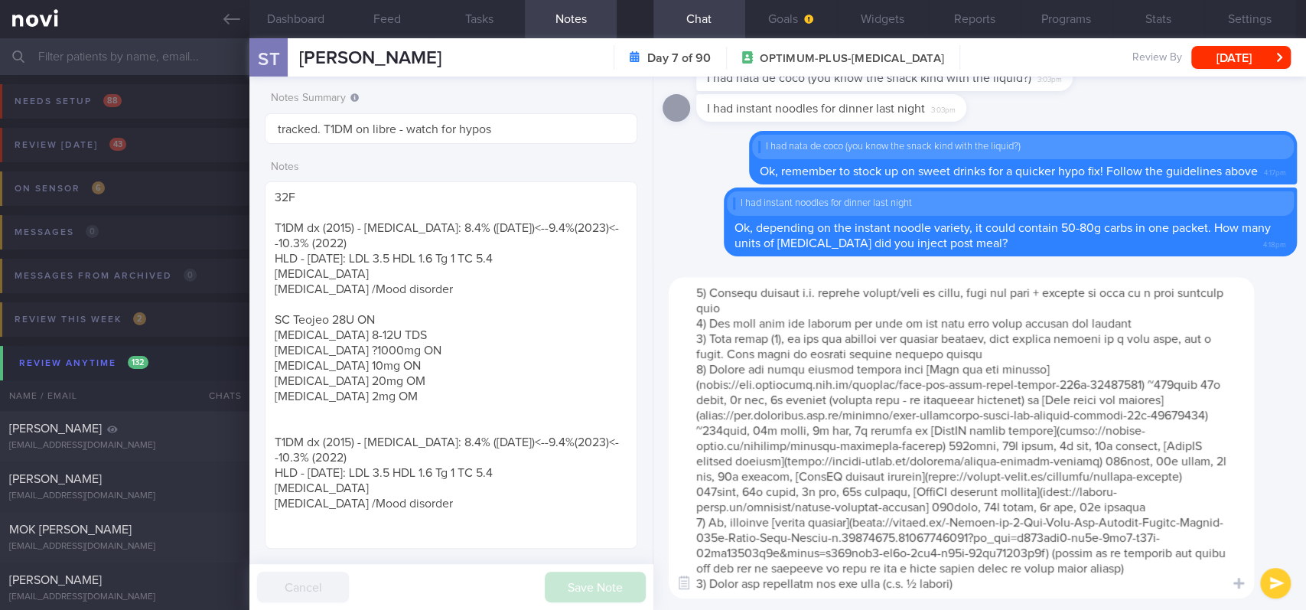
drag, startPoint x: 708, startPoint y: 565, endPoint x: 709, endPoint y: 507, distance: 57.4
click at [709, 507] on textarea at bounding box center [961, 437] width 585 height 321
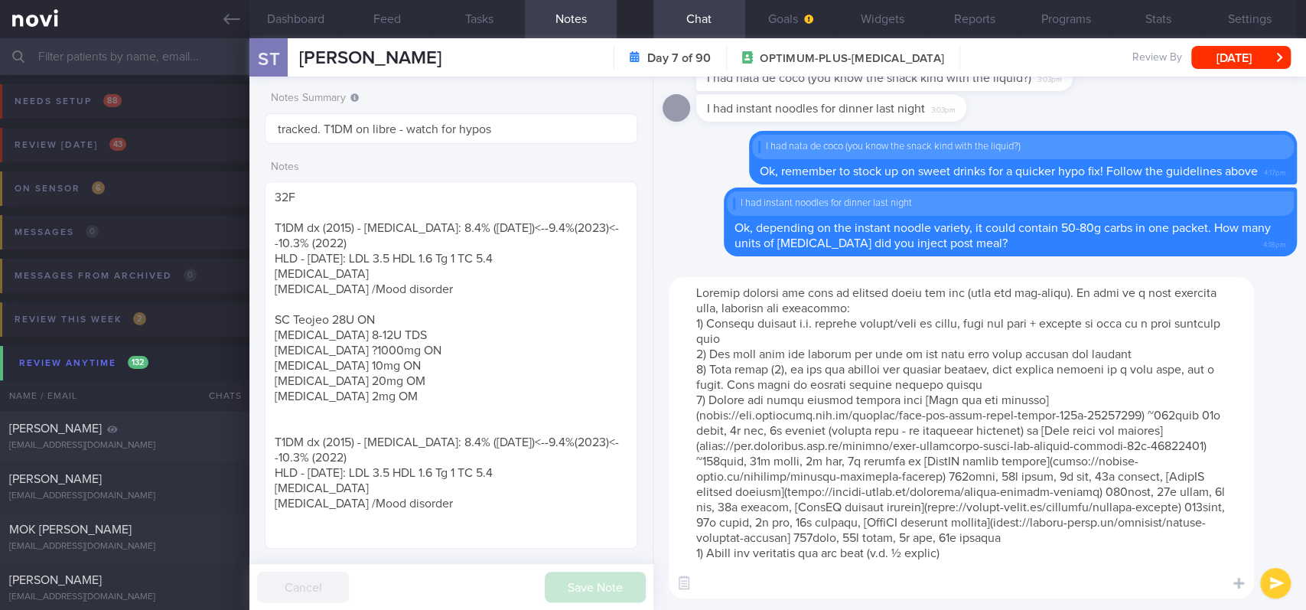
scroll to position [0, 0]
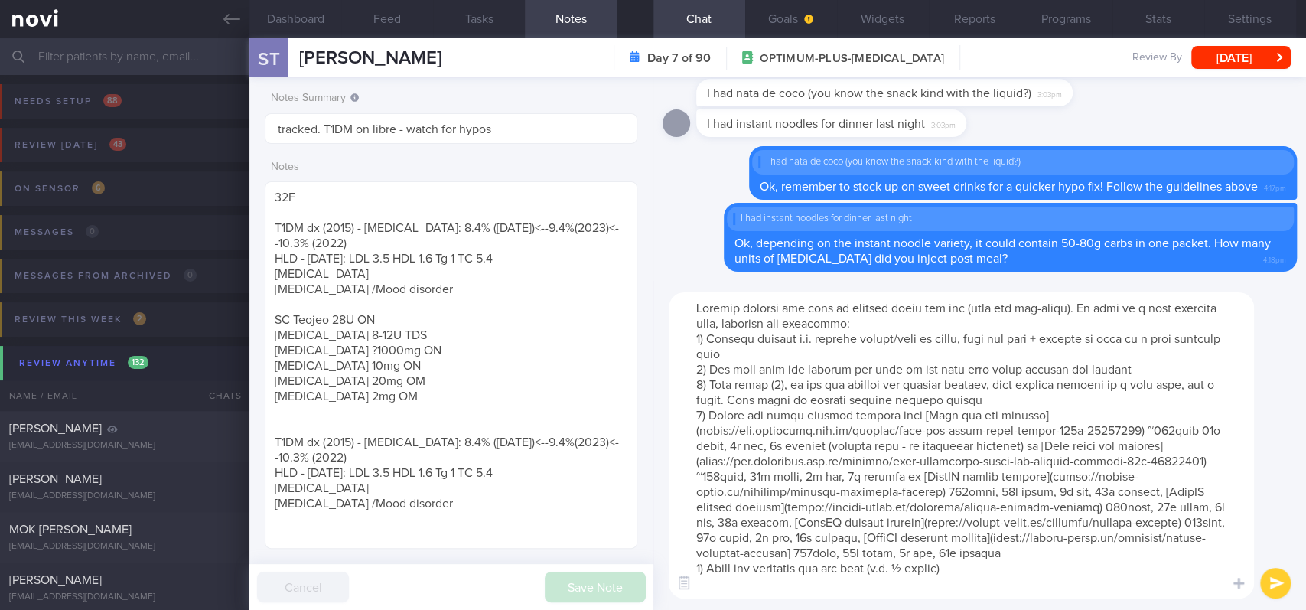
drag, startPoint x: 709, startPoint y: 370, endPoint x: 707, endPoint y: 409, distance: 38.3
click at [707, 409] on textarea at bounding box center [961, 445] width 585 height 306
click at [747, 382] on textarea at bounding box center [961, 445] width 585 height 306
drag, startPoint x: 995, startPoint y: 399, endPoint x: 710, endPoint y: 373, distance: 285.9
click at [710, 373] on textarea at bounding box center [961, 445] width 585 height 306
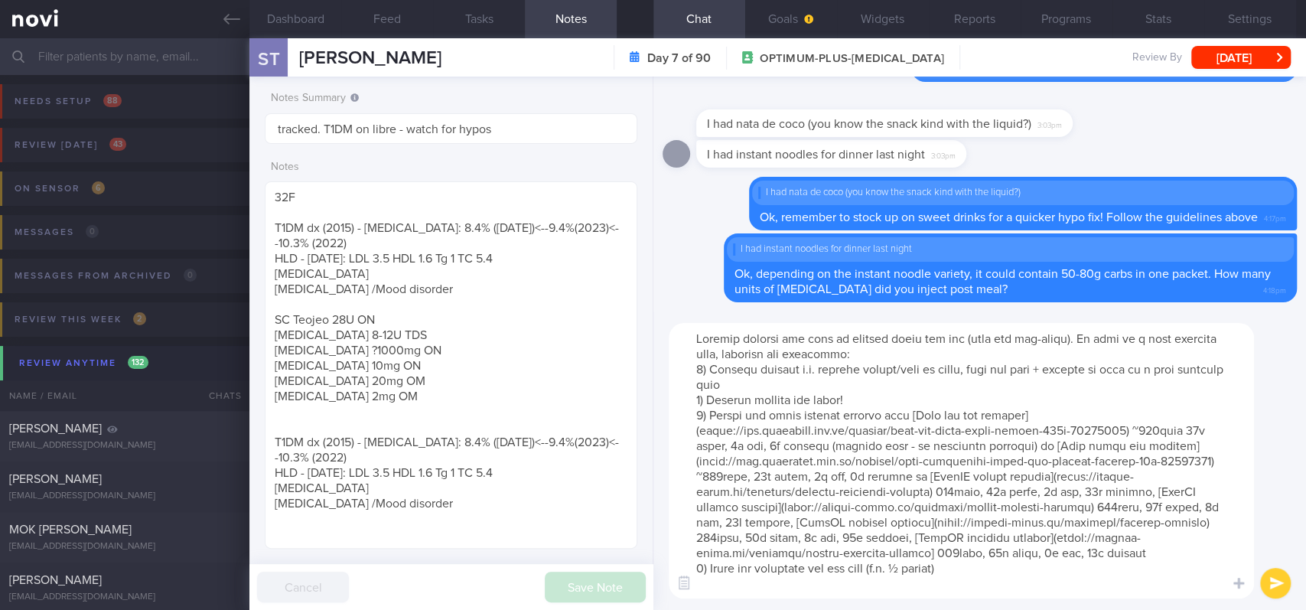
drag, startPoint x: 701, startPoint y: 419, endPoint x: 667, endPoint y: 416, distance: 33.8
click at [667, 416] on div "​ ​" at bounding box center [980, 460] width 653 height 298
drag, startPoint x: 701, startPoint y: 569, endPoint x: 799, endPoint y: 546, distance: 100.4
click at [685, 569] on div "Chat Templates Admin [MEDICAL_DATA] Weight Nutrition Physical Activity Infograp…" at bounding box center [980, 460] width 653 height 298
click at [971, 427] on textarea at bounding box center [961, 460] width 585 height 275
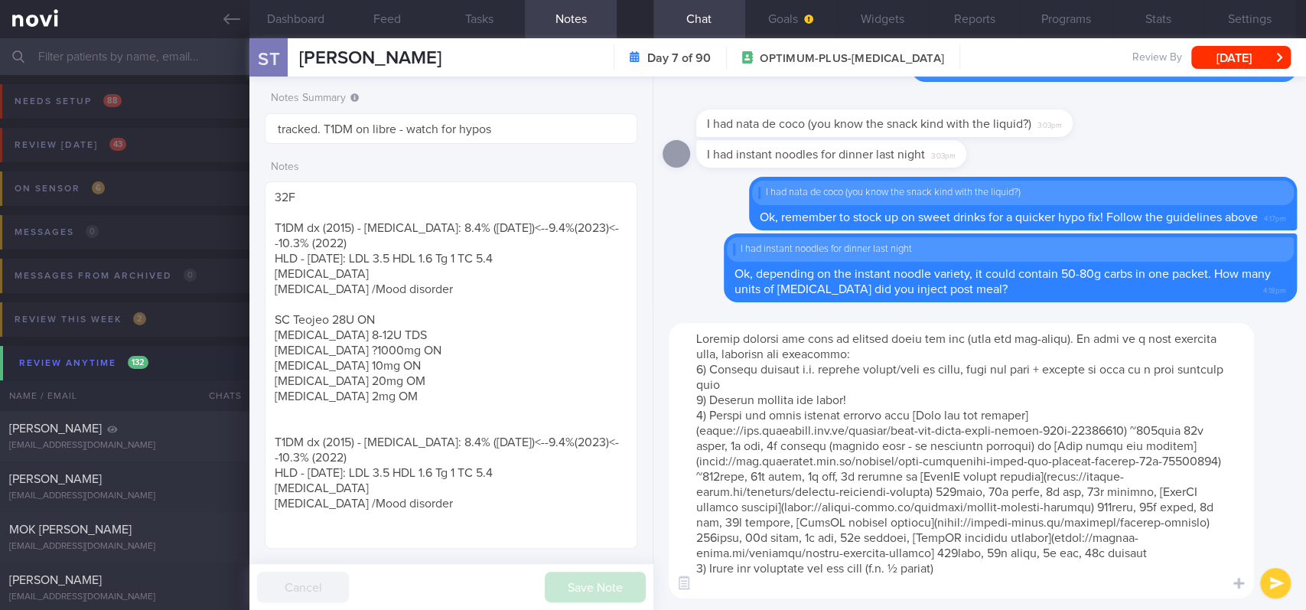
click at [1011, 377] on textarea at bounding box center [961, 460] width 585 height 275
click at [1010, 483] on textarea at bounding box center [961, 460] width 585 height 275
click at [1038, 579] on textarea at bounding box center [961, 460] width 585 height 275
click at [1009, 408] on textarea at bounding box center [961, 460] width 585 height 275
drag, startPoint x: 707, startPoint y: 410, endPoint x: 692, endPoint y: 399, distance: 19.1
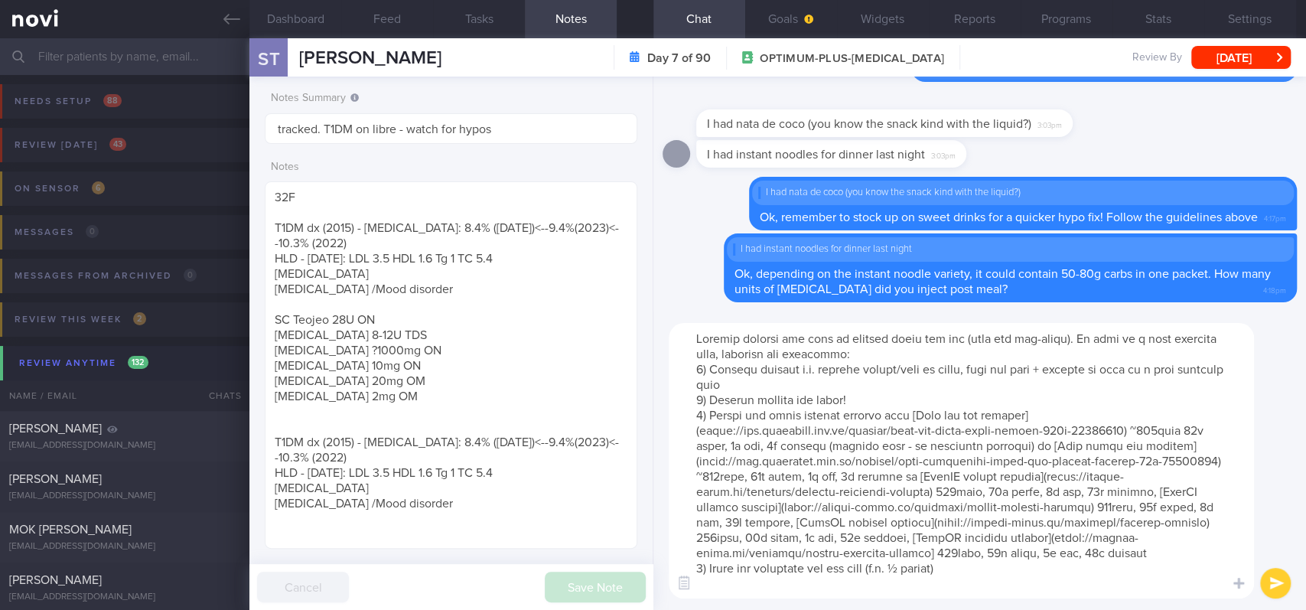
click at [692, 399] on textarea at bounding box center [961, 460] width 585 height 275
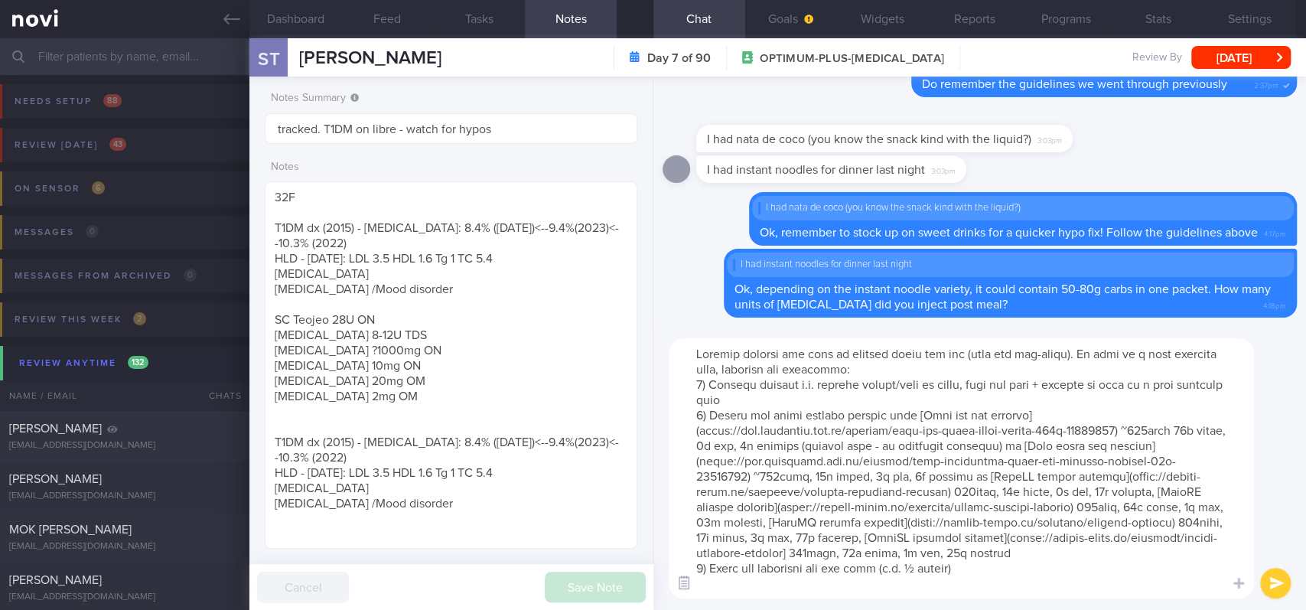
drag, startPoint x: 701, startPoint y: 572, endPoint x: 686, endPoint y: 574, distance: 14.6
click at [686, 574] on div "Chat Templates Admin [MEDICAL_DATA] Weight Nutrition Physical Activity Infograp…" at bounding box center [980, 468] width 653 height 283
type textarea "Instant noodles are high in refined carbs and fat (they are pre-fried). To make…"
click at [1001, 570] on textarea at bounding box center [961, 468] width 585 height 260
